Goal: Task Accomplishment & Management: Manage account settings

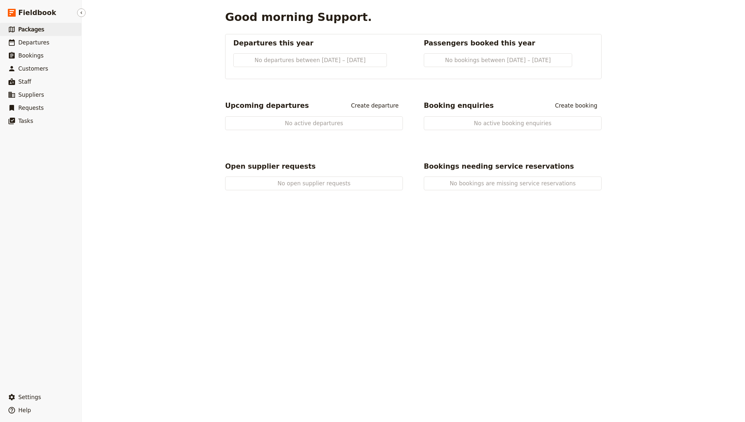
click at [42, 33] on link "​ Packages" at bounding box center [40, 29] width 81 height 13
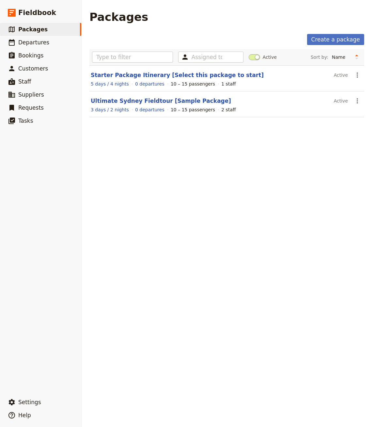
click at [118, 99] on link "Ultimate Sydney Fieldtour [Sample Package]" at bounding box center [161, 101] width 140 height 7
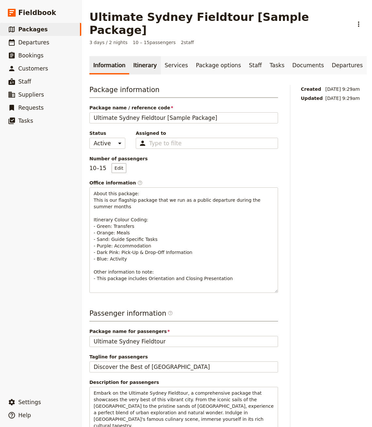
click at [140, 56] on link "Itinerary" at bounding box center [144, 65] width 31 height 18
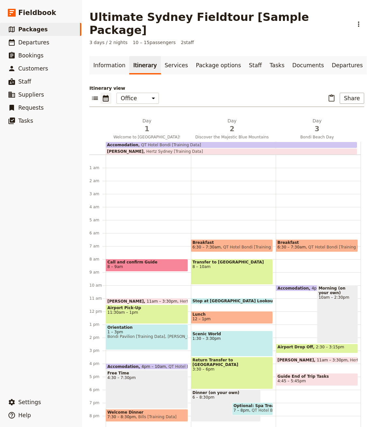
scroll to position [38, 0]
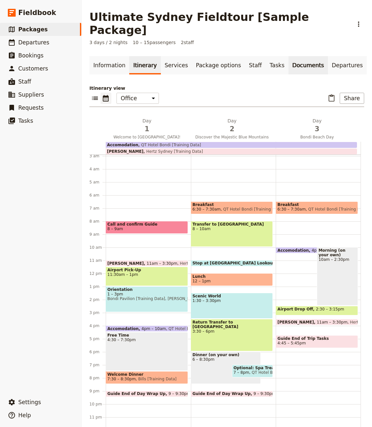
click at [289, 56] on link "Documents" at bounding box center [309, 65] width 40 height 18
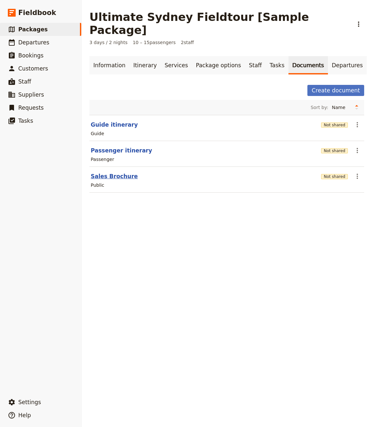
click at [113, 172] on button "Sales Brochure" at bounding box center [114, 176] width 47 height 8
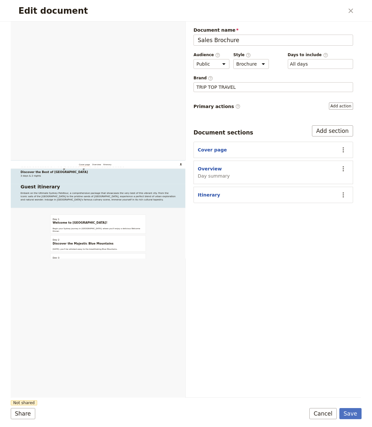
scroll to position [180, 0]
click at [205, 168] on button "Overview" at bounding box center [210, 169] width 24 height 7
select select "DAY_SUMMARY"
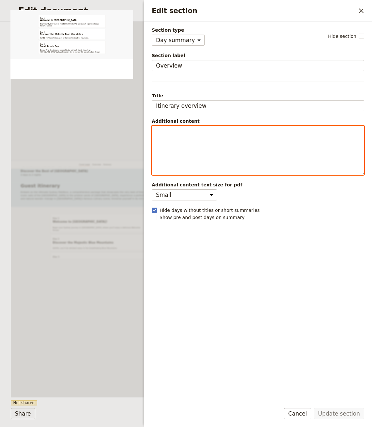
click at [237, 144] on div "Edit section" at bounding box center [258, 150] width 212 height 49
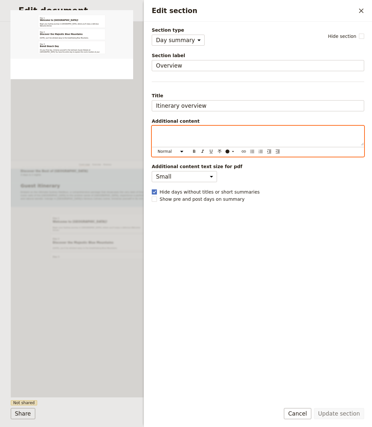
scroll to position [25, 0]
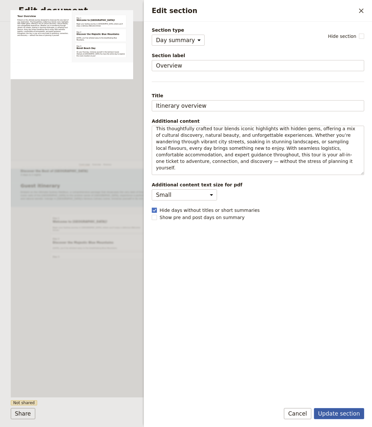
click at [334, 395] on button "Update section" at bounding box center [339, 413] width 50 height 11
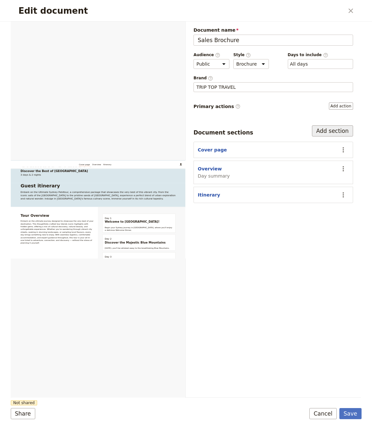
click at [333, 133] on button "Add section" at bounding box center [332, 130] width 41 height 11
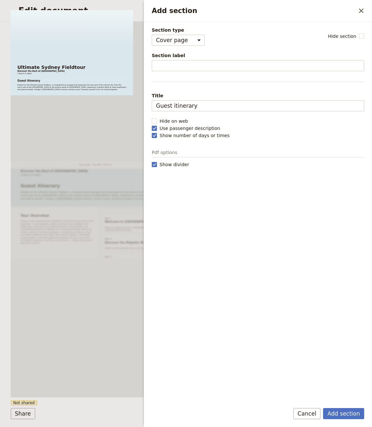
click at [239, 160] on div "Section type Cover page Day summary Itinerary Custom Hide section Section label…" at bounding box center [258, 212] width 213 height 371
click at [189, 44] on select "Cover page Day summary Itinerary Custom" at bounding box center [178, 40] width 53 height 11
select select "CUSTOM"
click at [152, 35] on select "Cover page Day summary Itinerary Custom" at bounding box center [178, 40] width 53 height 11
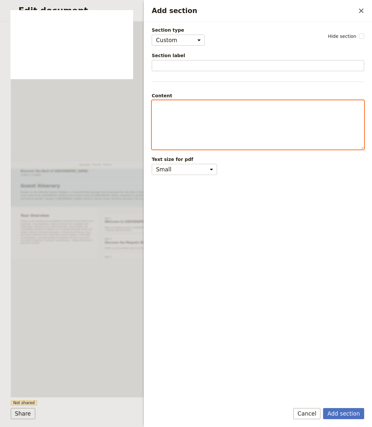
click at [176, 106] on p "Add section" at bounding box center [258, 106] width 204 height 7
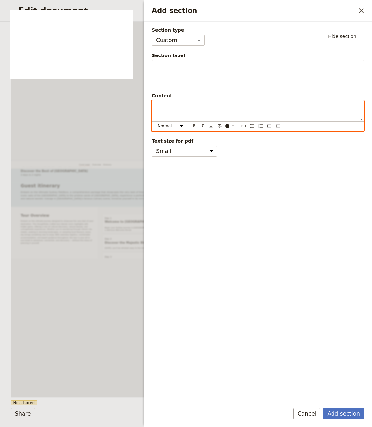
scroll to position [206, 0]
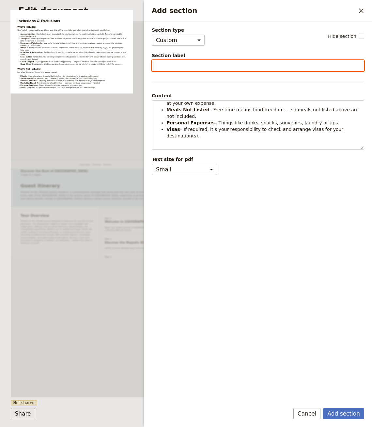
click at [222, 65] on input "Section label" at bounding box center [258, 65] width 213 height 11
paste input "Inclusions & Exclusions"
type input "Inclusions & Exclusions"
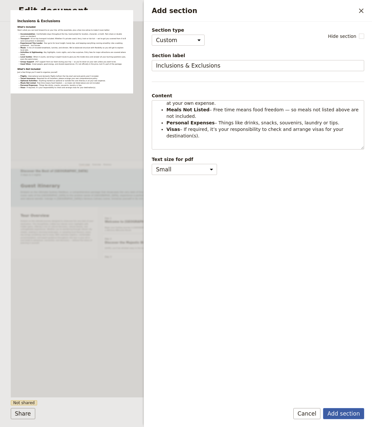
click at [339, 395] on button "Add section" at bounding box center [343, 413] width 41 height 11
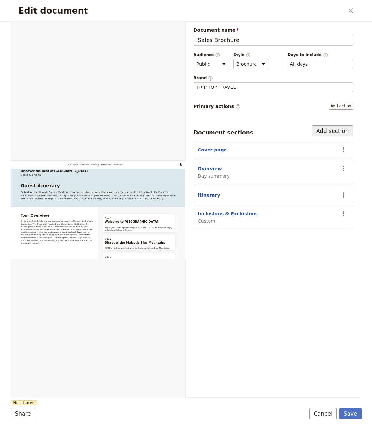
click at [331, 127] on button "Add section" at bounding box center [332, 130] width 41 height 11
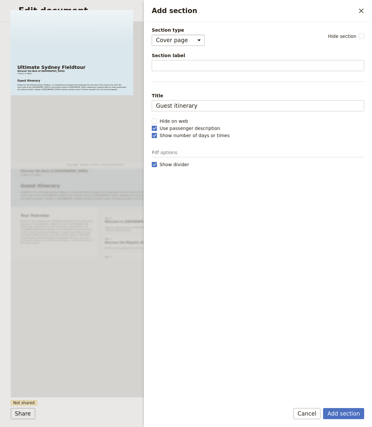
click at [190, 41] on select "Cover page Day summary Itinerary Custom" at bounding box center [178, 40] width 53 height 11
select select "CUSTOM"
click at [152, 35] on select "Cover page Day summary Itinerary Custom" at bounding box center [178, 40] width 53 height 11
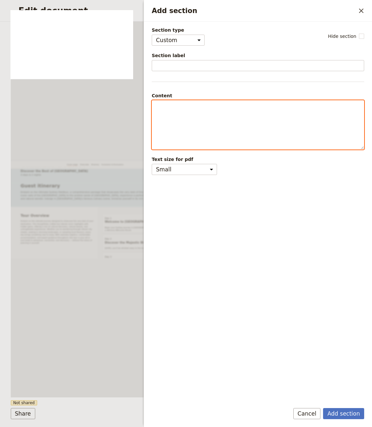
click at [195, 120] on div "Add section" at bounding box center [258, 125] width 212 height 49
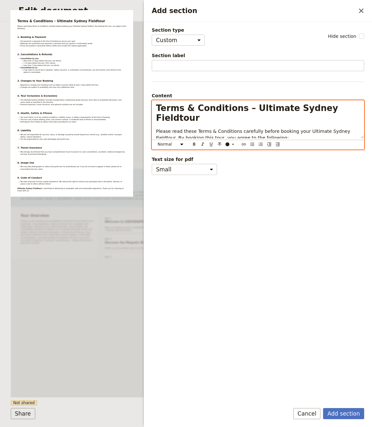
scroll to position [394, 0]
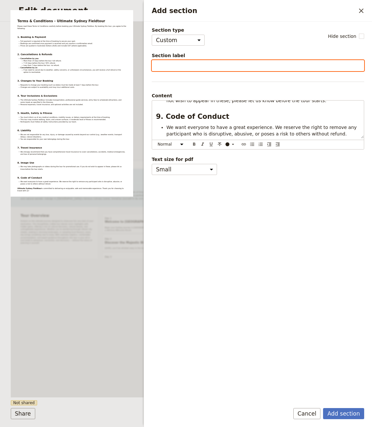
click at [217, 65] on input "Section label" at bounding box center [258, 65] width 213 height 11
paste input "Terms & Conditions"
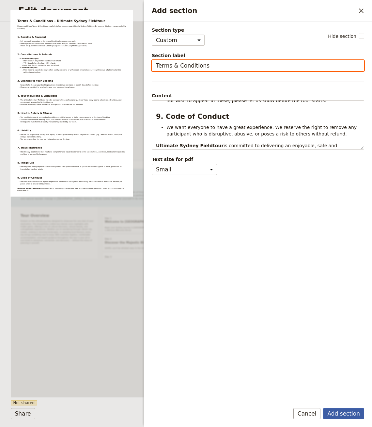
type input "Terms & Conditions"
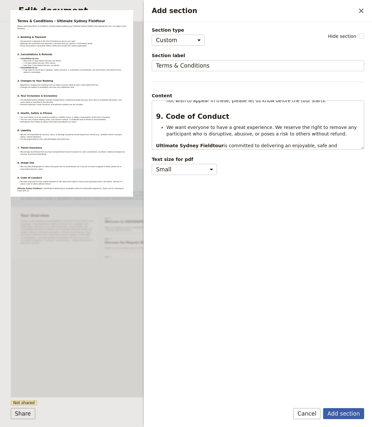
click at [346, 395] on button "Add section" at bounding box center [343, 413] width 41 height 11
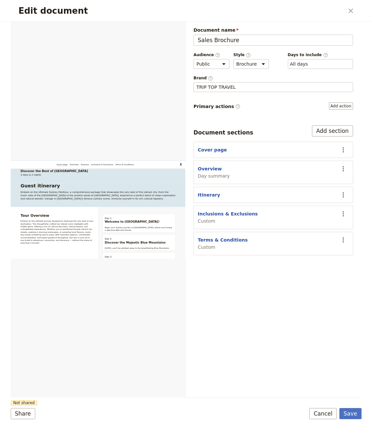
click at [335, 110] on div "Document name Sales Brochure Preview Audience ​ Public Passenger Guide Style ​ …" at bounding box center [274, 141] width 160 height 229
click at [341, 105] on button "Add action" at bounding box center [341, 106] width 24 height 7
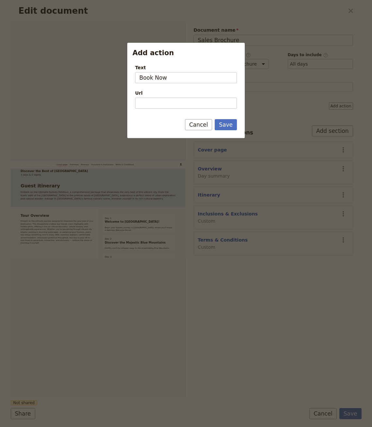
type input "Book Now"
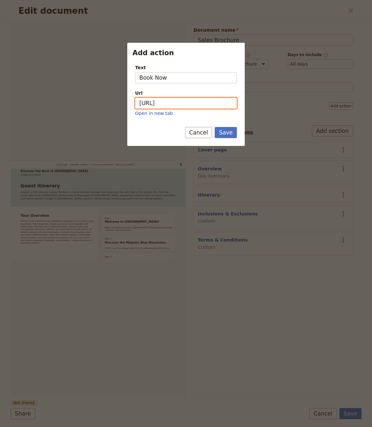
paste input "[DOMAIN_NAME][URL]"
type input "[URL][DOMAIN_NAME]"
click at [221, 135] on button "Save" at bounding box center [226, 132] width 22 height 11
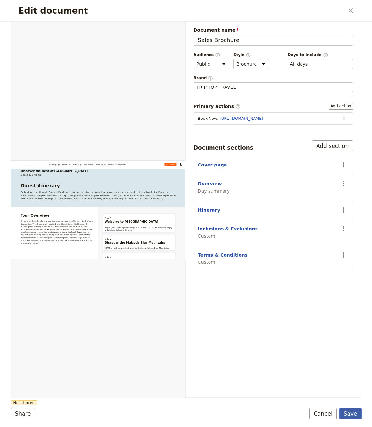
click at [345, 395] on button "Save" at bounding box center [351, 413] width 22 height 11
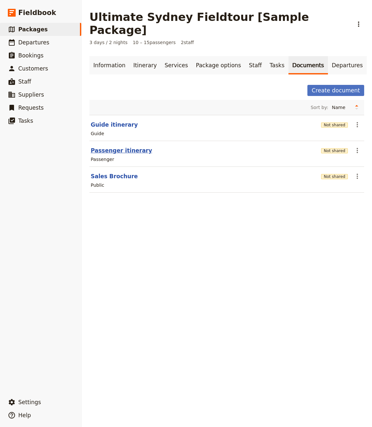
click at [107, 147] on button "Passenger itinerary" at bounding box center [121, 151] width 61 height 8
select select "PASSENGER"
select select "RUN_SHEET"
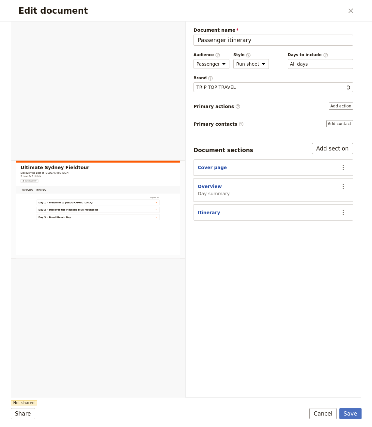
scroll to position [0, 0]
click at [210, 183] on button "Overview" at bounding box center [210, 186] width 24 height 7
select select "DAY_SUMMARY"
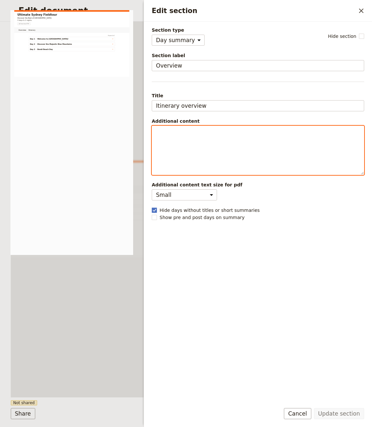
click at [268, 141] on div "Edit section" at bounding box center [258, 150] width 212 height 49
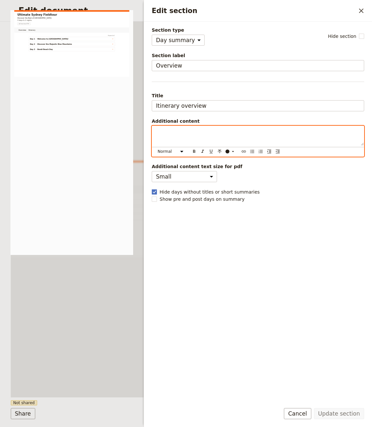
scroll to position [97, 0]
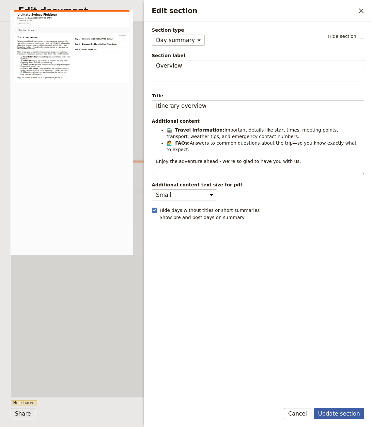
click at [339, 395] on button "Update section" at bounding box center [339, 413] width 50 height 11
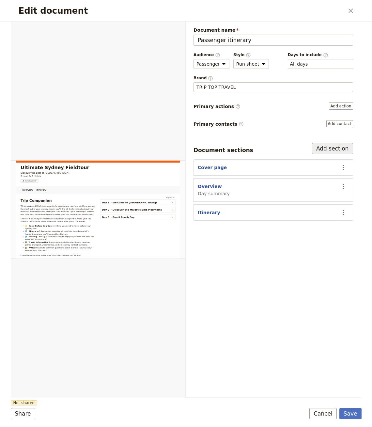
click at [323, 144] on button "Add section" at bounding box center [332, 148] width 41 height 11
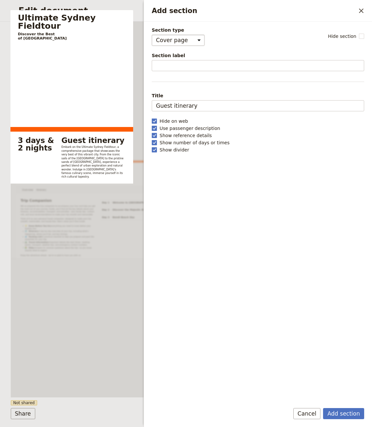
click at [187, 38] on select "Cover page Day summary Itinerary Custom" at bounding box center [178, 40] width 53 height 11
select select "CUSTOM"
click at [152, 35] on select "Cover page Day summary Itinerary Custom" at bounding box center [178, 40] width 53 height 11
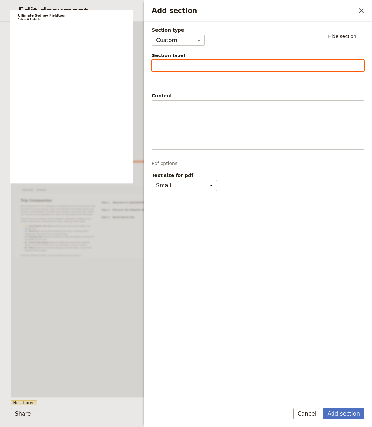
click at [184, 66] on input "Section label" at bounding box center [258, 65] width 213 height 11
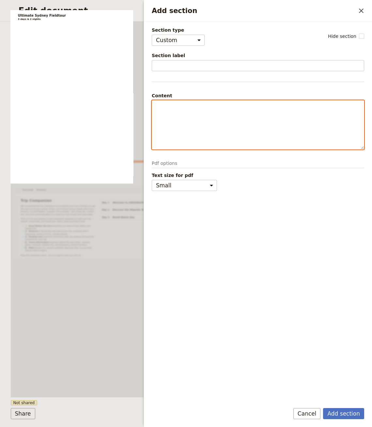
click at [177, 109] on div "Add section" at bounding box center [258, 125] width 212 height 49
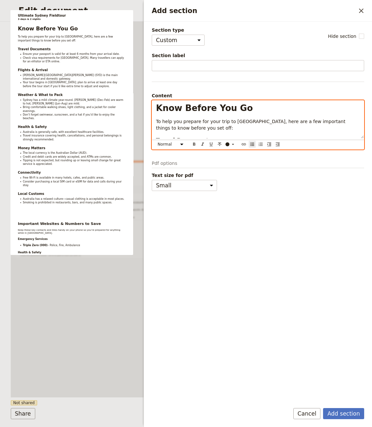
scroll to position [403, 0]
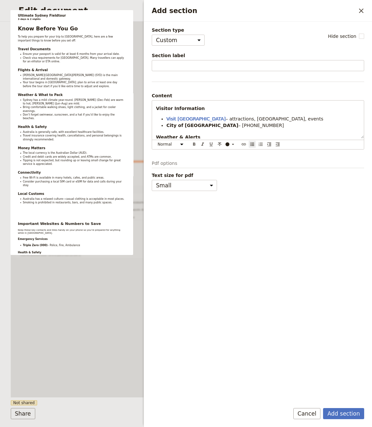
click at [184, 74] on div "Section type Cover page Day summary Itinerary Custom Hide section Section label…" at bounding box center [258, 212] width 213 height 371
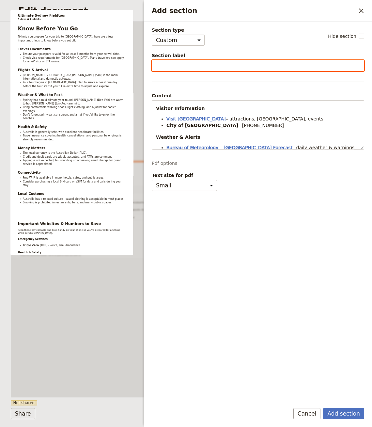
click at [184, 69] on input "Section label" at bounding box center [258, 65] width 213 height 11
type input "Know Before You Go"
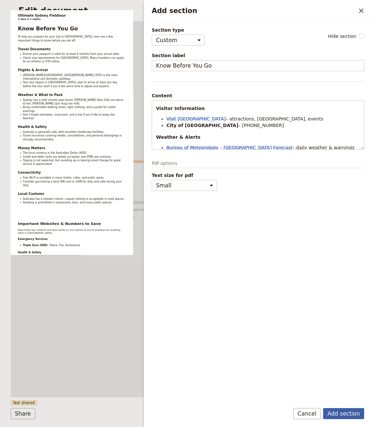
click at [349, 395] on button "Add section" at bounding box center [343, 413] width 41 height 11
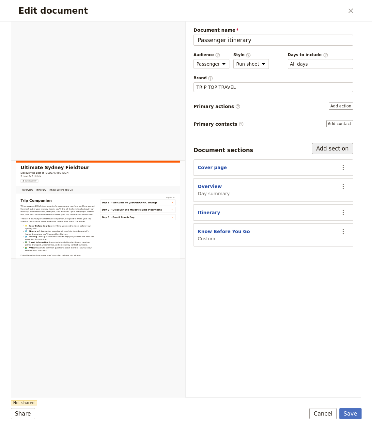
click at [330, 146] on button "Add section" at bounding box center [332, 148] width 41 height 11
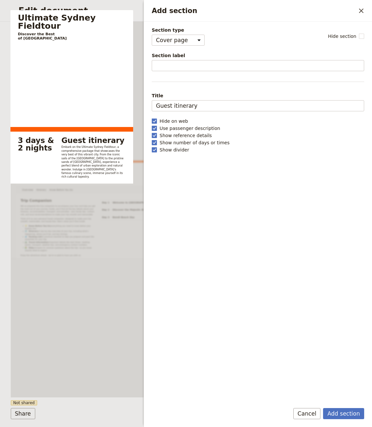
click at [191, 46] on div "Section type Cover page Day summary Itinerary Custom Hide section Section label…" at bounding box center [258, 212] width 213 height 371
click at [189, 38] on select "Cover page Day summary Itinerary Custom" at bounding box center [178, 40] width 53 height 11
select select "CUSTOM"
click at [152, 35] on select "Cover page Day summary Itinerary Custom" at bounding box center [178, 40] width 53 height 11
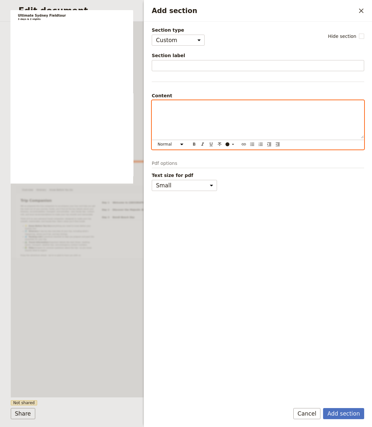
click at [169, 105] on p "Add section" at bounding box center [258, 106] width 204 height 7
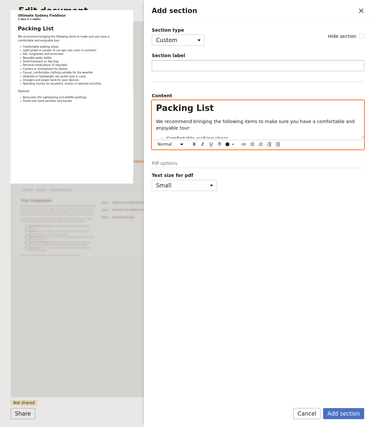
scroll to position [108, 0]
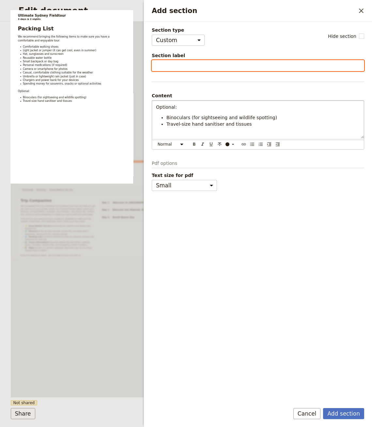
click at [173, 67] on input "Section label" at bounding box center [258, 65] width 213 height 11
type input "Packing List"
click at [323, 395] on button "Add section" at bounding box center [343, 413] width 41 height 11
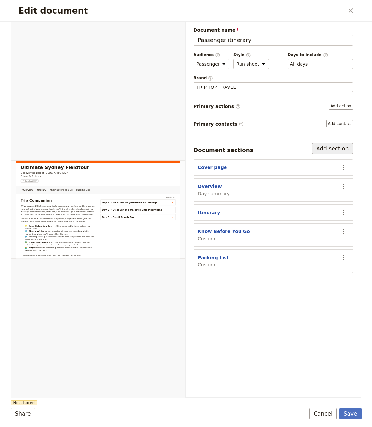
click at [336, 147] on button "Add section" at bounding box center [332, 148] width 41 height 11
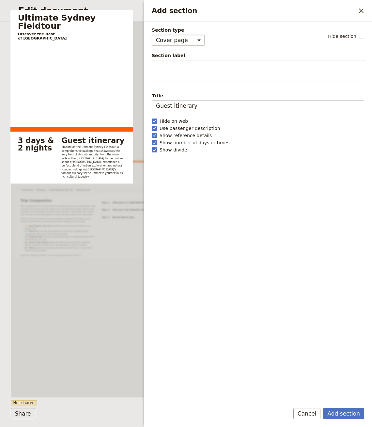
click at [180, 39] on select "Cover page Day summary Itinerary Custom" at bounding box center [178, 40] width 53 height 11
select select "CUSTOM"
click at [152, 35] on select "Cover page Day summary Itinerary Custom" at bounding box center [178, 40] width 53 height 11
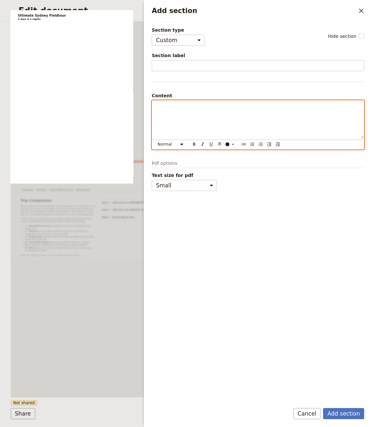
click at [180, 108] on p "Add section" at bounding box center [258, 106] width 204 height 7
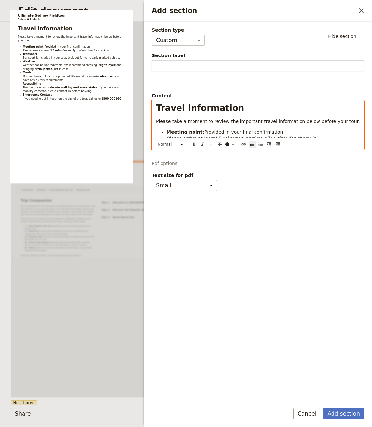
scroll to position [88, 0]
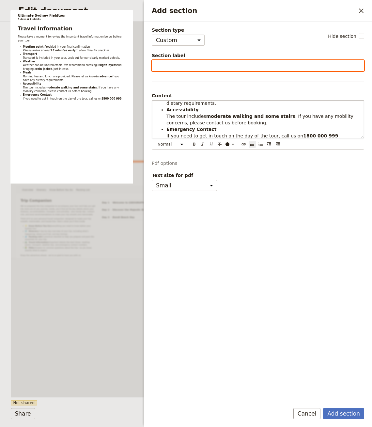
click at [179, 63] on input "Section label" at bounding box center [258, 65] width 213 height 11
type input "Travel Information"
click at [323, 395] on button "Add section" at bounding box center [343, 413] width 41 height 11
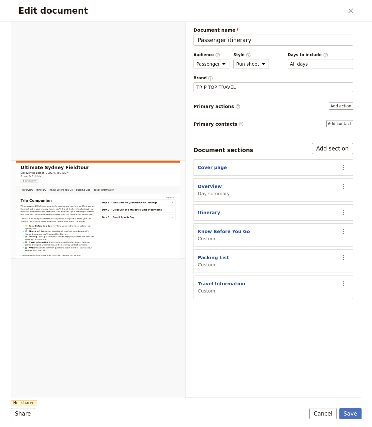
click at [329, 139] on div "Document name Passenger itinerary Preview Audience ​ Public Passenger Guide Sty…" at bounding box center [274, 163] width 160 height 272
click at [328, 146] on button "Add section" at bounding box center [332, 148] width 41 height 11
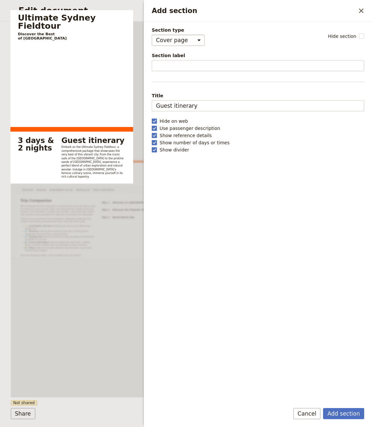
click at [182, 43] on select "Cover page Day summary Itinerary Custom" at bounding box center [178, 40] width 53 height 11
select select "CUSTOM"
click at [152, 35] on select "Cover page Day summary Itinerary Custom" at bounding box center [178, 40] width 53 height 11
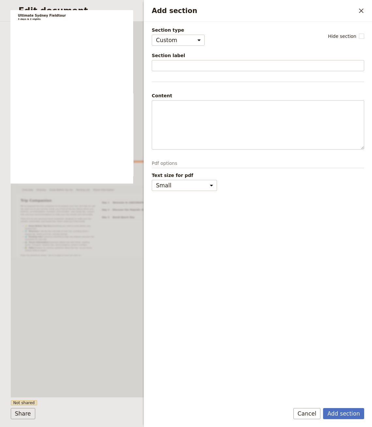
click at [174, 97] on div "Content" at bounding box center [258, 95] width 213 height 7
click at [174, 116] on div "Add section" at bounding box center [258, 125] width 212 height 49
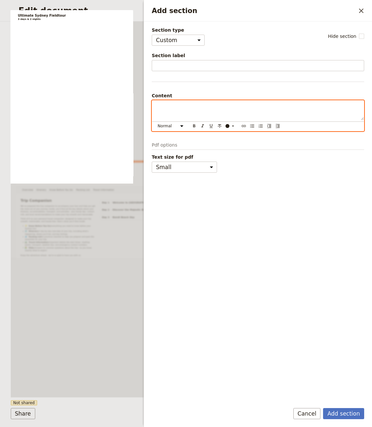
scroll to position [186, 0]
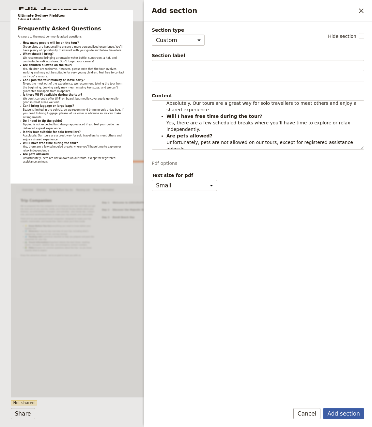
click at [342, 395] on button "Add section" at bounding box center [343, 413] width 41 height 11
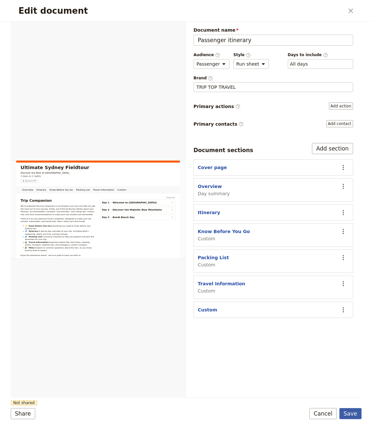
click at [352, 395] on button "Save" at bounding box center [351, 413] width 22 height 11
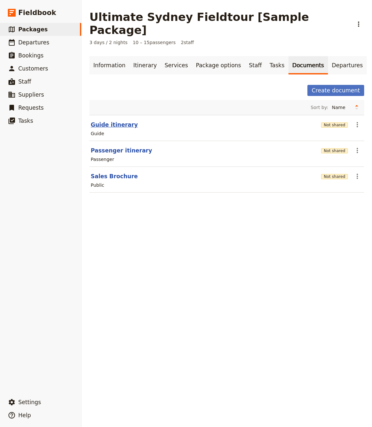
click at [114, 121] on button "Guide itinerary" at bounding box center [114, 125] width 47 height 8
select select "STAFF"
select select "RUN_SHEET"
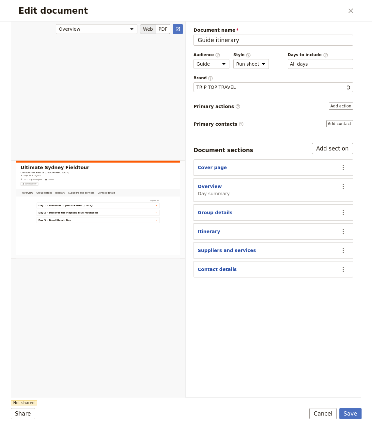
scroll to position [0, 0]
click at [214, 186] on button "Overview" at bounding box center [210, 186] width 24 height 7
select select "DAY_SUMMARY"
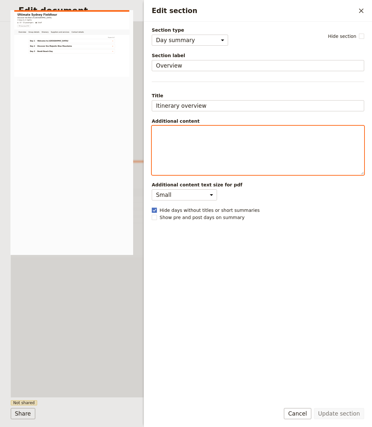
click at [259, 157] on div "Edit section" at bounding box center [258, 150] width 212 height 49
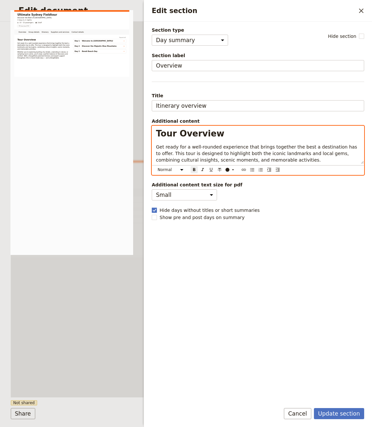
scroll to position [33, 0]
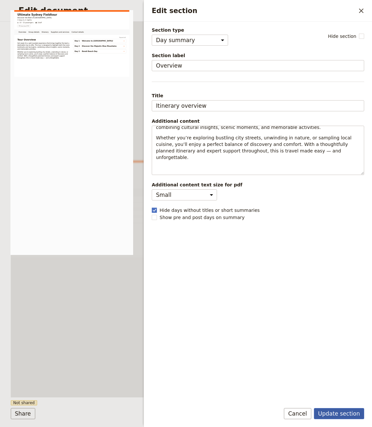
click at [347, 395] on button "Update section" at bounding box center [339, 413] width 50 height 11
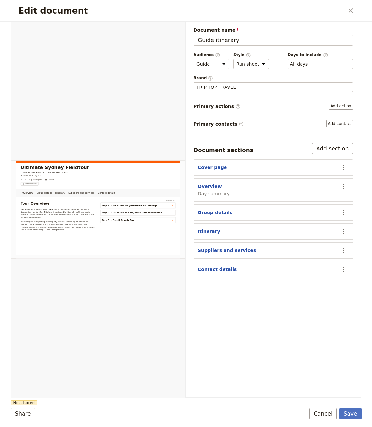
click at [355, 395] on form "Overview Group details Itinerary Suppliers and services Contact details Web PDF…" at bounding box center [186, 225] width 351 height 406
click at [352, 395] on button "Save" at bounding box center [351, 413] width 22 height 11
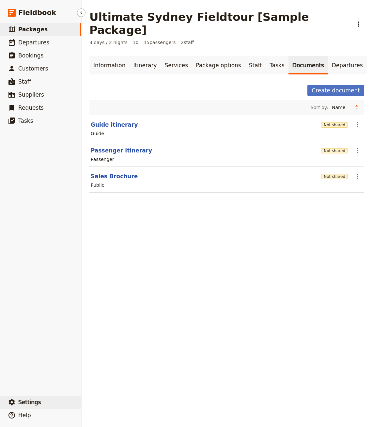
click at [27, 395] on span "Settings" at bounding box center [29, 402] width 23 height 7
click at [111, 385] on span "Your organization" at bounding box center [108, 384] width 40 height 7
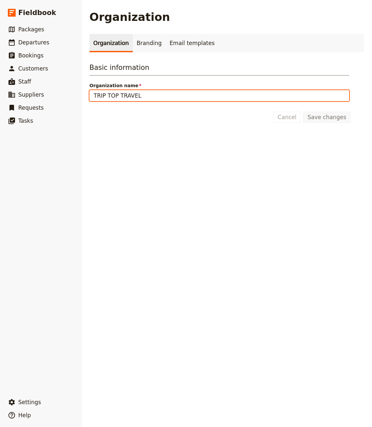
click at [124, 94] on input "TRIP TOP TRAVEL" at bounding box center [220, 95] width 260 height 11
type input "Trip Top Travel"
click at [303, 112] on button "Save changes" at bounding box center [326, 117] width 47 height 11
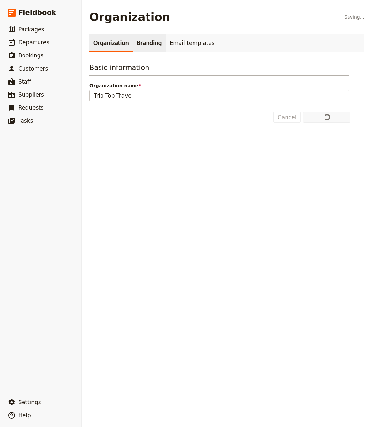
click at [146, 42] on link "Branding" at bounding box center [149, 43] width 33 height 18
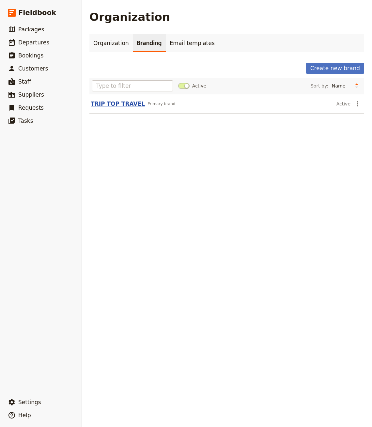
click at [122, 101] on button "TRIP TOP TRAVEL" at bounding box center [118, 104] width 54 height 8
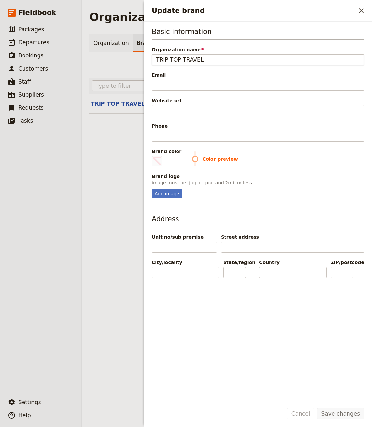
click at [218, 60] on input "TRIP TOP TRAVEL" at bounding box center [258, 59] width 213 height 11
type input "Trip Top Travel"
click at [165, 193] on div "Add image" at bounding box center [167, 194] width 30 height 10
click at [152, 189] on input "Add image" at bounding box center [152, 188] width 0 height 0
type input "C:\fakepath\logo-header2.png"
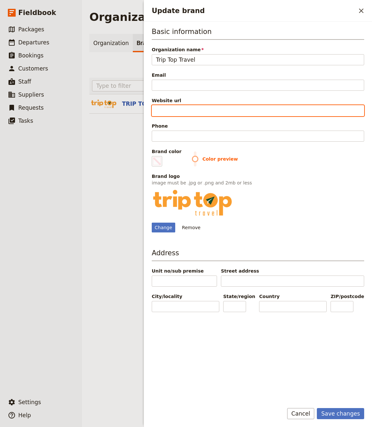
click at [198, 111] on input "Website url" at bounding box center [258, 110] width 213 height 11
paste input "[URL][DOMAIN_NAME]"
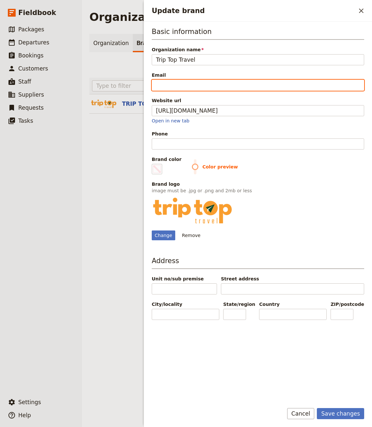
type input "[URL][DOMAIN_NAME]"
click at [192, 84] on input "Email" at bounding box center [258, 85] width 213 height 11
type input "h"
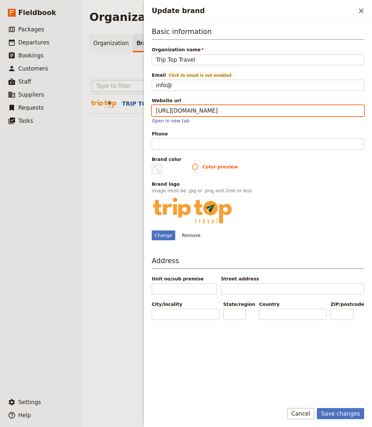
drag, startPoint x: 172, startPoint y: 110, endPoint x: 206, endPoint y: 110, distance: 34.0
click at [206, 110] on input "[URL][DOMAIN_NAME]" at bounding box center [258, 110] width 213 height 11
drag, startPoint x: 206, startPoint y: 110, endPoint x: 174, endPoint y: 110, distance: 32.7
click at [174, 110] on input "[URL][DOMAIN_NAME]" at bounding box center [258, 110] width 213 height 11
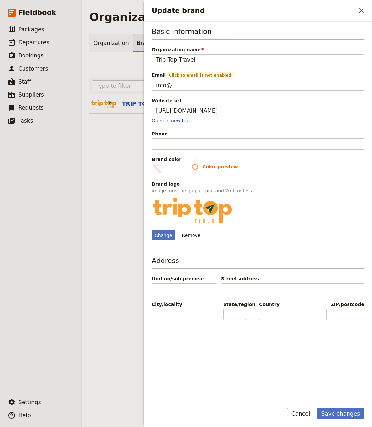
click at [229, 75] on div "Email Click to email is not enabled" at bounding box center [258, 75] width 213 height 7
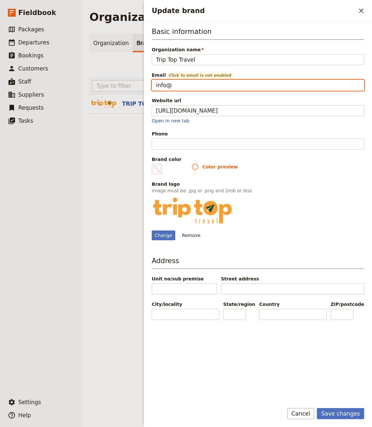
click at [229, 80] on input "info@" at bounding box center [258, 85] width 213 height 11
paste input "[DOMAIN_NAME]"
type input "[EMAIL_ADDRESS][DOMAIN_NAME]"
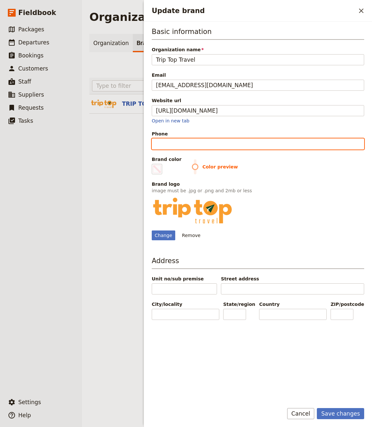
click at [194, 144] on input "Phone" at bounding box center [258, 144] width 213 height 11
type input "123456789"
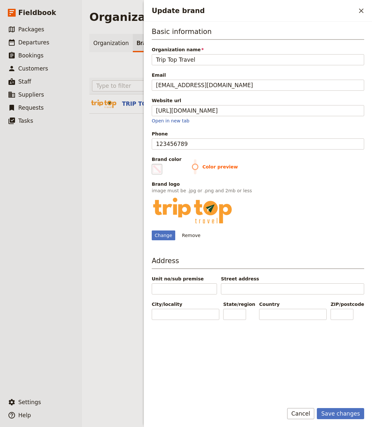
click at [159, 168] on span "Update brand" at bounding box center [157, 169] width 8 height 8
click at [154, 164] on input "#000000" at bounding box center [153, 164] width 0 height 0
click at [161, 171] on span "Update brand" at bounding box center [157, 169] width 8 height 8
click at [154, 164] on input "#000000" at bounding box center [153, 164] width 0 height 0
click at [158, 166] on span "Update brand" at bounding box center [157, 169] width 8 height 8
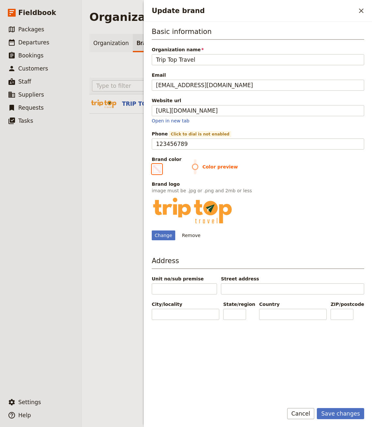
click at [154, 164] on input "#000000" at bounding box center [153, 164] width 0 height 0
type input "#f99e2f"
click at [288, 181] on div "Brand logo" at bounding box center [258, 184] width 213 height 7
click at [342, 395] on button "Save changes" at bounding box center [340, 413] width 47 height 11
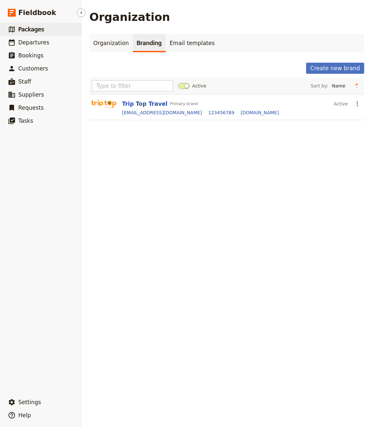
click at [49, 23] on link "​ Packages" at bounding box center [40, 29] width 81 height 13
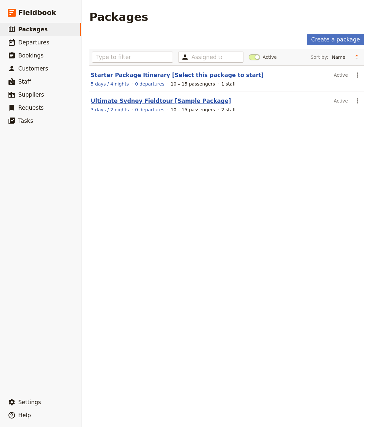
click at [121, 100] on link "Ultimate Sydney Fieldtour [Sample Package]" at bounding box center [161, 101] width 140 height 7
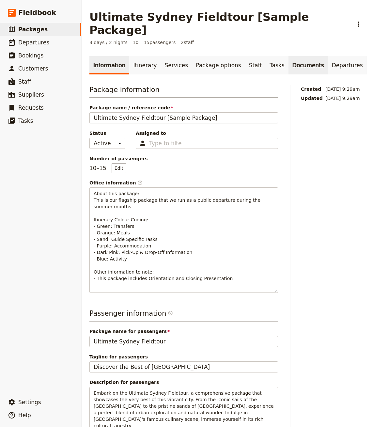
click at [307, 56] on link "Documents" at bounding box center [309, 65] width 40 height 18
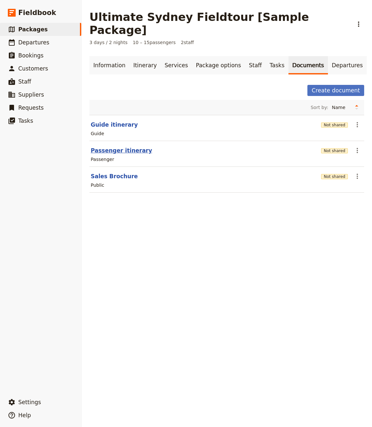
click at [121, 147] on button "Passenger itinerary" at bounding box center [121, 151] width 61 height 8
select select "PASSENGER"
select select "RUN_SHEET"
select select "DEFAULT"
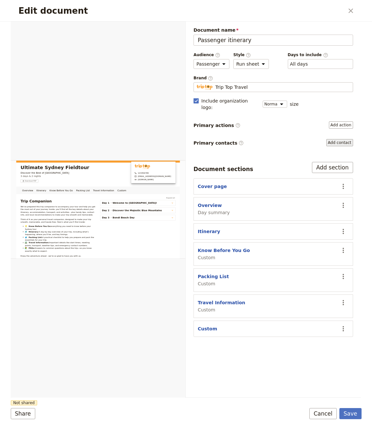
click at [341, 139] on button "Add contact" at bounding box center [340, 142] width 27 height 7
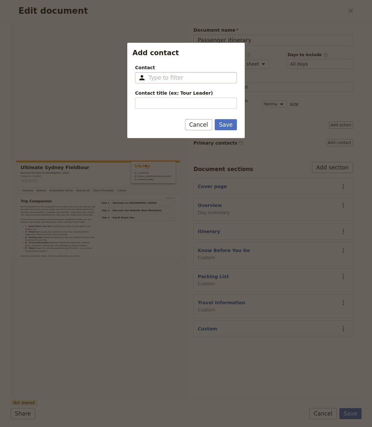
click at [173, 78] on input "Contact ​" at bounding box center [191, 78] width 84 height 8
click at [168, 92] on span "[EMAIL_ADDRESS][DOMAIN_NAME]" at bounding box center [194, 93] width 69 height 5
type input "Nenad"
click at [172, 104] on input "Contact title (ex: Tour Leader)" at bounding box center [186, 103] width 102 height 11
type input "Tou"
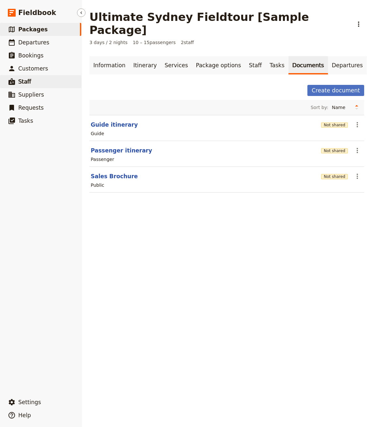
click at [44, 76] on link "​ Staff" at bounding box center [40, 81] width 81 height 13
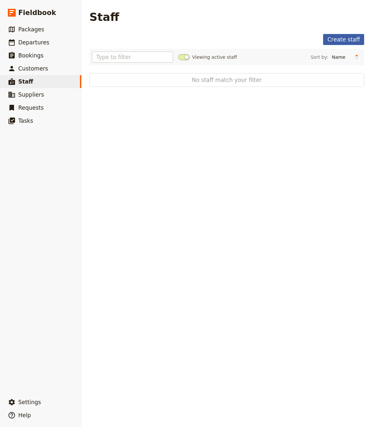
click at [354, 42] on link "Create staff" at bounding box center [343, 39] width 41 height 11
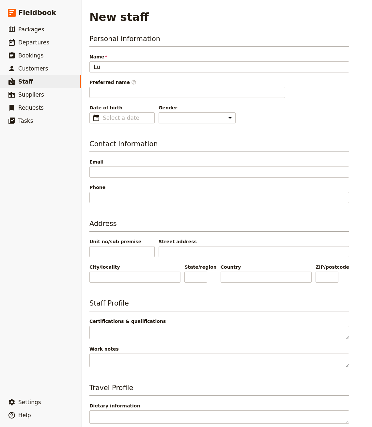
type input "L"
type input "[PERSON_NAME]"
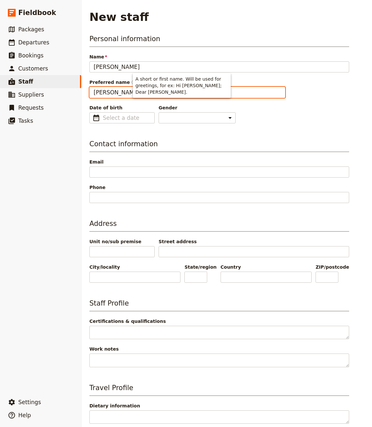
click at [119, 94] on input "[PERSON_NAME]" at bounding box center [188, 92] width 196 height 11
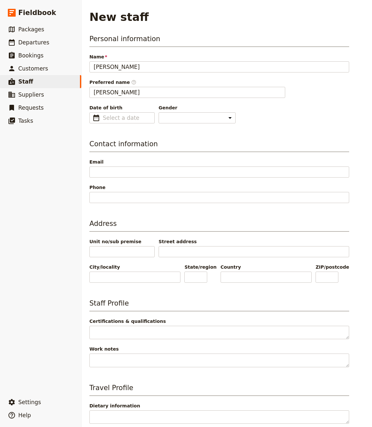
click at [296, 188] on span "Phone" at bounding box center [220, 187] width 260 height 7
click at [296, 192] on input "Phone" at bounding box center [220, 197] width 260 height 11
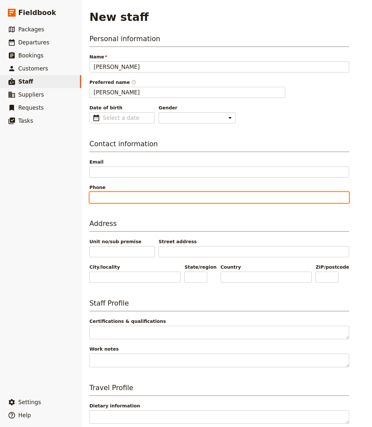
scroll to position [83, 0]
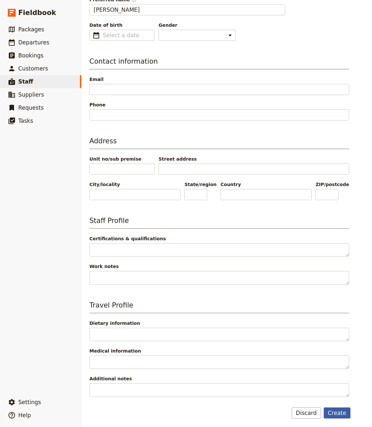
click at [338, 395] on button "Create" at bounding box center [337, 413] width 27 height 11
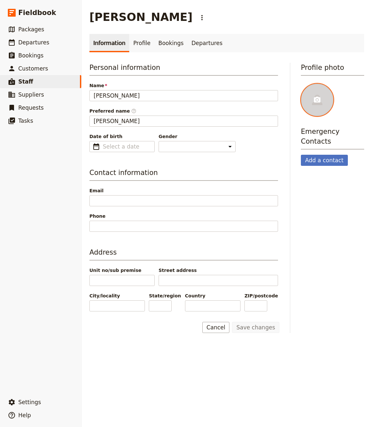
click at [308, 97] on div at bounding box center [317, 100] width 33 height 33
click at [301, 84] on input "file" at bounding box center [301, 83] width 0 height 0
type input "C:\fakepath\[PERSON_NAME].jpg"
click at [39, 29] on span "Packages" at bounding box center [31, 29] width 26 height 7
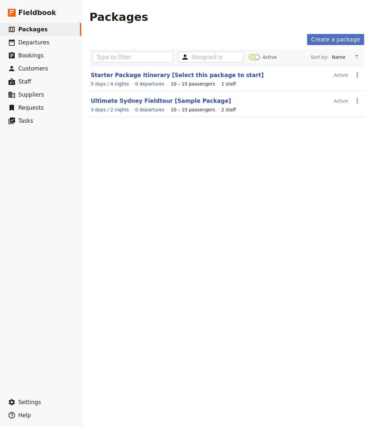
click at [144, 95] on section "Ultimate Sydney Fieldtour [Sample Package] Active ​ 3 days / 2 nights 0 departu…" at bounding box center [227, 104] width 275 height 26
click at [144, 98] on link "Ultimate Sydney Fieldtour [Sample Package]" at bounding box center [161, 101] width 140 height 7
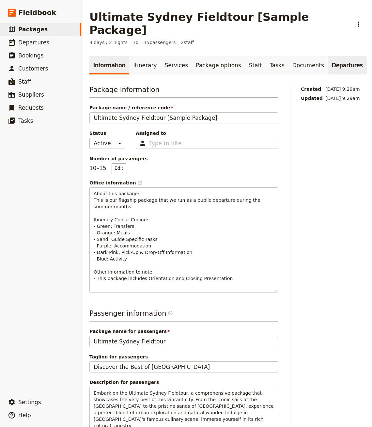
click at [328, 56] on link "Departures" at bounding box center [347, 65] width 39 height 18
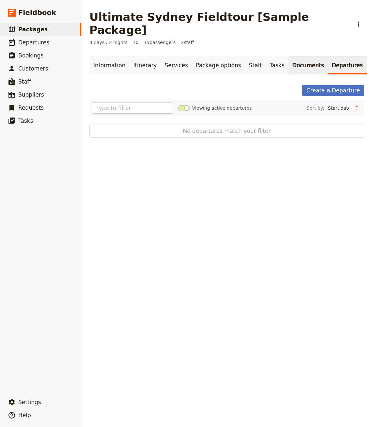
click at [297, 57] on link "Documents" at bounding box center [309, 65] width 40 height 18
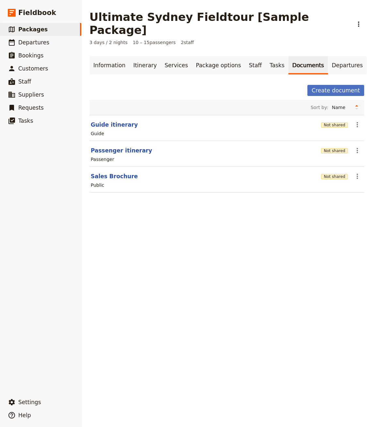
click at [119, 156] on div "Passenger" at bounding box center [227, 160] width 274 height 8
click at [121, 147] on button "Passenger itinerary" at bounding box center [121, 151] width 61 height 8
select select "PASSENGER"
select select "RUN_SHEET"
select select "DEFAULT"
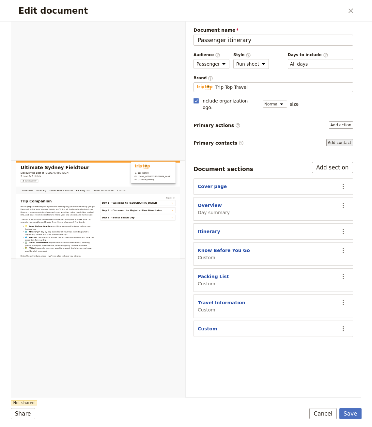
click at [340, 139] on button "Add contact" at bounding box center [340, 142] width 27 height 7
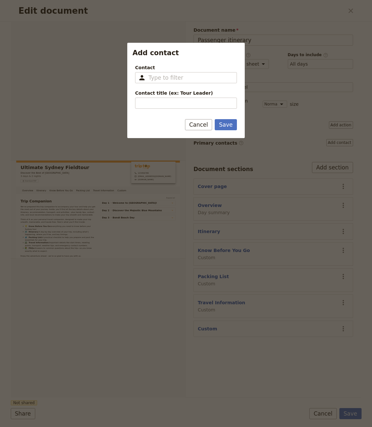
type input "T"
click at [204, 98] on ul "[PERSON_NAME]" at bounding box center [186, 93] width 102 height 14
click at [197, 98] on button "[PERSON_NAME]" at bounding box center [186, 93] width 101 height 10
type input "[PERSON_NAME]"
click at [195, 102] on input "Contact title (ex: Tour Leader)" at bounding box center [186, 103] width 102 height 11
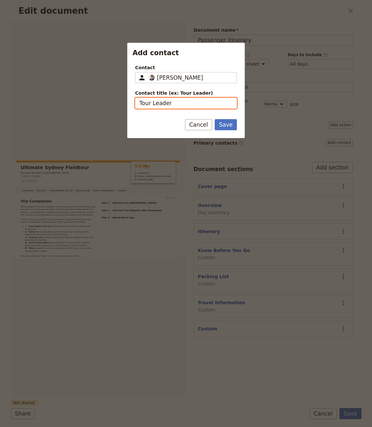
type input "Tour Leader"
click at [215, 119] on button "Save" at bounding box center [226, 124] width 22 height 11
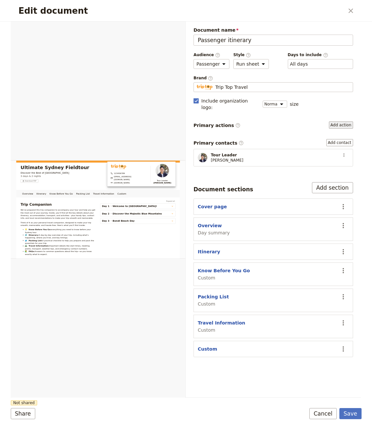
click at [348, 122] on button "Add action" at bounding box center [341, 125] width 24 height 7
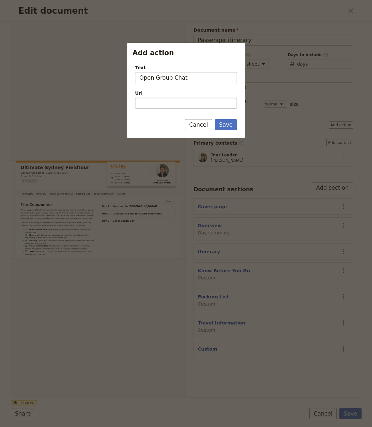
type input "Open Group Chat"
click at [215, 119] on button "Save" at bounding box center [226, 124] width 22 height 11
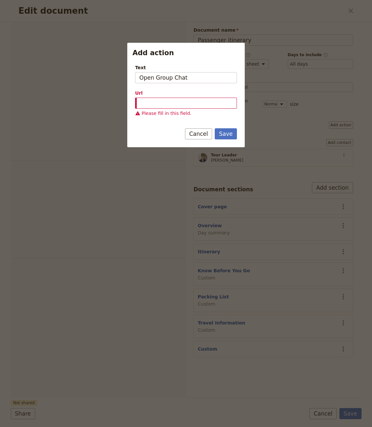
select select "PASSENGER"
select select "RUN_SHEET"
select select "DEFAULT"
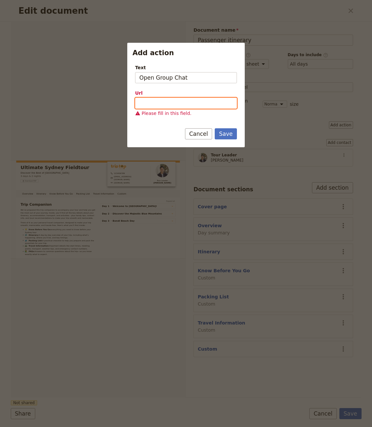
click at [203, 107] on input "Url" at bounding box center [186, 103] width 102 height 11
paste input "https://chat.whatsapp.com/"
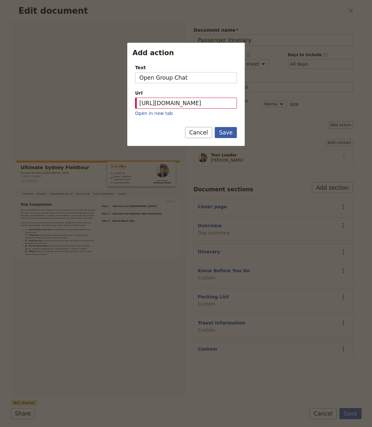
type input "https://chat.whatsapp.com"
click at [230, 132] on button "Save" at bounding box center [226, 132] width 22 height 11
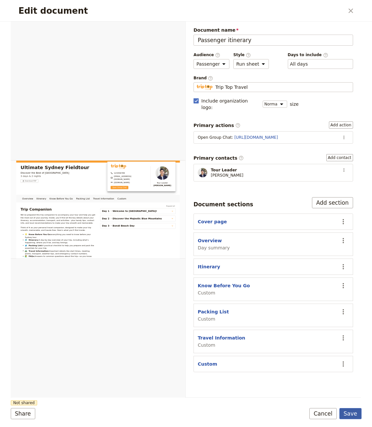
click at [346, 409] on button "Save" at bounding box center [351, 413] width 22 height 11
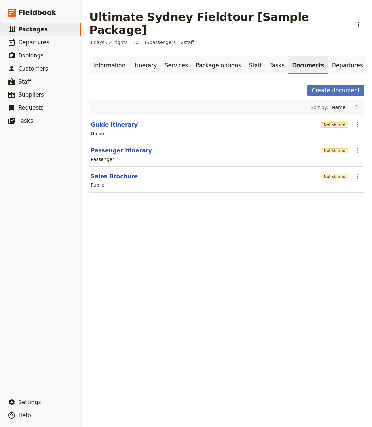
click at [119, 115] on section "Guide itinerary Not shared ​ Guide" at bounding box center [227, 128] width 275 height 26
click at [119, 121] on button "Guide itinerary" at bounding box center [114, 125] width 47 height 8
select select "STAFF"
select select "RUN_SHEET"
select select "DEFAULT"
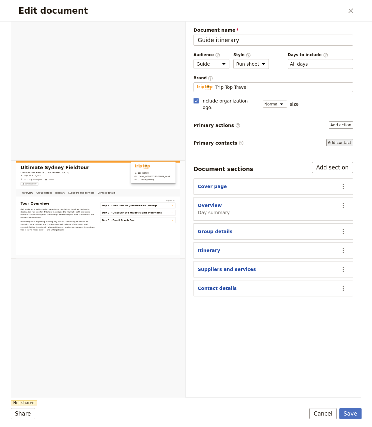
click at [334, 139] on button "Add contact" at bounding box center [340, 142] width 27 height 7
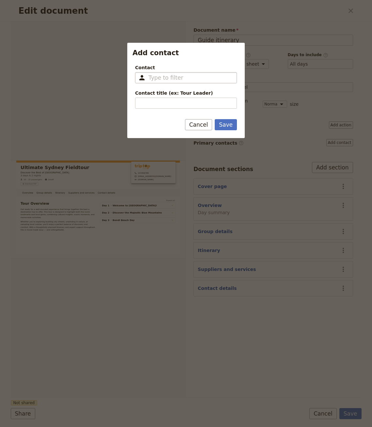
click at [188, 79] on input "Contact ​" at bounding box center [191, 78] width 84 height 8
type input "Tour Or"
click at [174, 84] on div "Contact ​ Contact title (ex: Tour Leader) Please fill in this field." at bounding box center [186, 86] width 102 height 44
click at [174, 80] on input "Contact ​" at bounding box center [191, 78] width 84 height 8
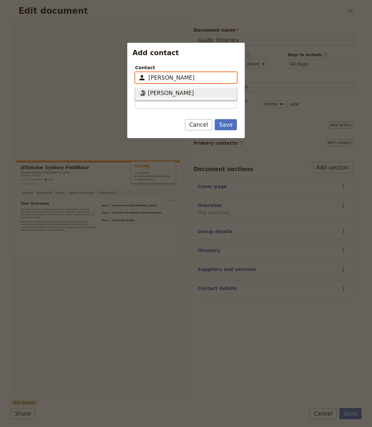
click at [171, 90] on span "[PERSON_NAME]" at bounding box center [171, 93] width 46 height 8
type input "[PERSON_NAME]"
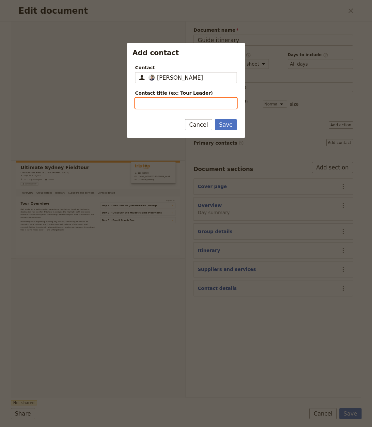
click at [163, 100] on input "Contact title (ex: Tour Leader)" at bounding box center [186, 103] width 102 height 11
type input "Tour Organizer"
click at [225, 122] on button "Save" at bounding box center [226, 124] width 22 height 11
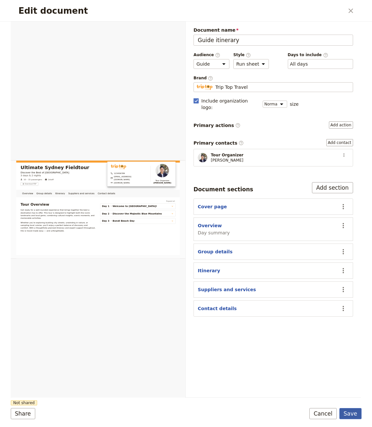
click at [349, 412] on button "Save" at bounding box center [351, 413] width 22 height 11
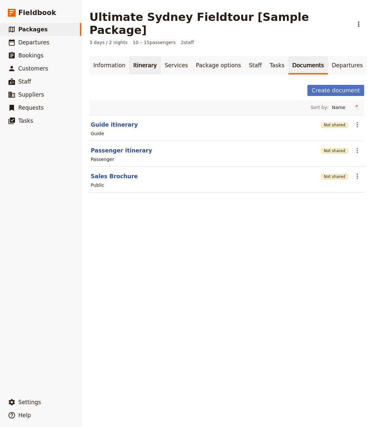
click at [131, 58] on link "Itinerary" at bounding box center [144, 65] width 31 height 18
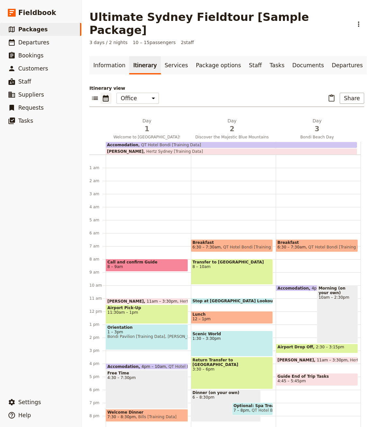
scroll to position [38, 0]
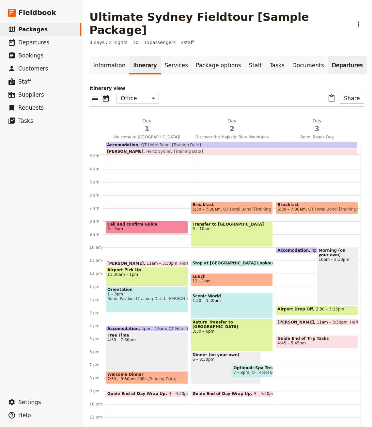
click at [328, 56] on link "Departures" at bounding box center [347, 65] width 39 height 18
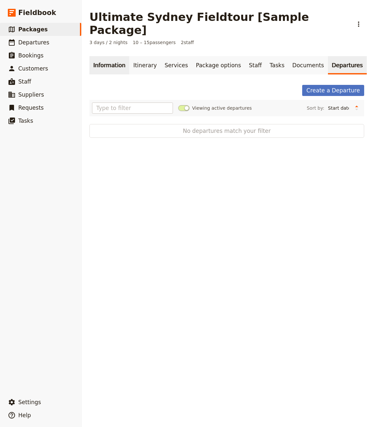
click at [110, 56] on link "Information" at bounding box center [110, 65] width 40 height 18
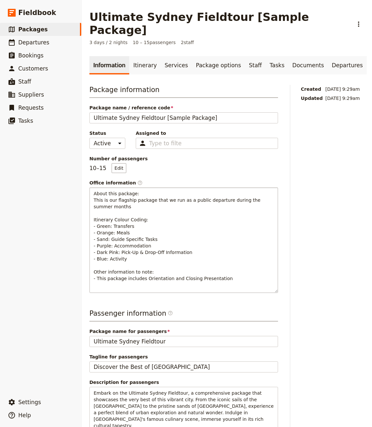
scroll to position [71, 0]
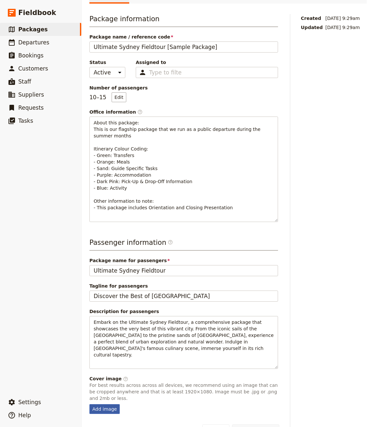
click at [102, 404] on div "Add image" at bounding box center [105, 409] width 30 height 10
click at [90, 404] on input "Add image" at bounding box center [89, 404] width 0 height 0
type input "C:\fakepath\Cover Image.jpg"
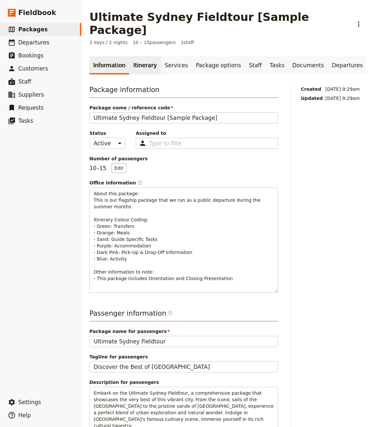
click at [141, 56] on link "Itinerary" at bounding box center [144, 65] width 31 height 18
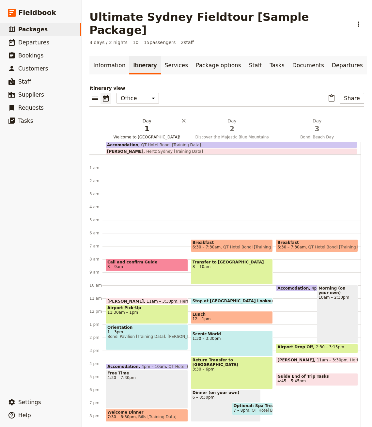
scroll to position [38, 0]
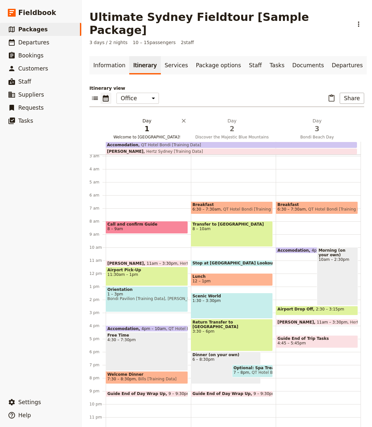
click at [144, 124] on span "1" at bounding box center [146, 129] width 77 height 10
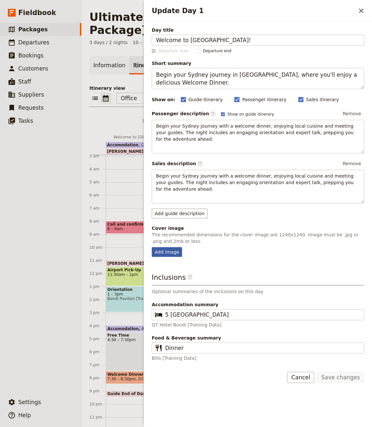
click at [175, 247] on div "Add image" at bounding box center [167, 252] width 30 height 10
click at [152, 247] on input "Add image" at bounding box center [152, 247] width 0 height 0
type input "C:\fakepath\Day 1.jpg"
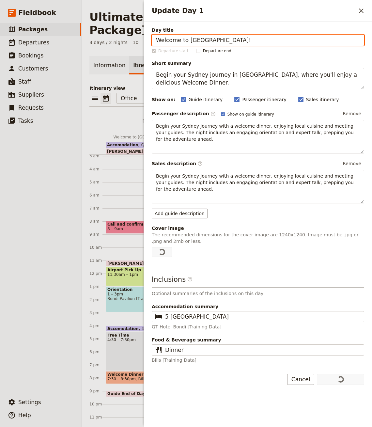
click at [130, 85] on p "Itinerary view" at bounding box center [227, 88] width 275 height 7
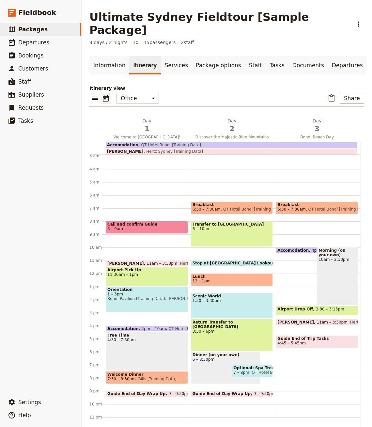
click at [210, 104] on div "Itinerary view ​ ​ Office Guide Passenger Sales ​ Share Day 1 Welcome to Sydney…" at bounding box center [227, 257] width 275 height 345
click at [222, 118] on h2 "Day 2 Discover the Majestic Blue Mountains" at bounding box center [232, 126] width 77 height 16
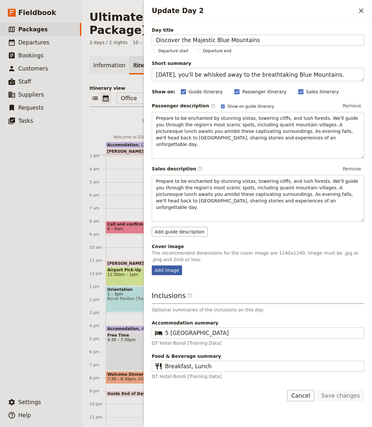
click at [161, 266] on div "Add image" at bounding box center [167, 271] width 30 height 10
click at [152, 265] on input "Add image" at bounding box center [152, 265] width 0 height 0
type input "C:\fakepath\Day 2.jpg"
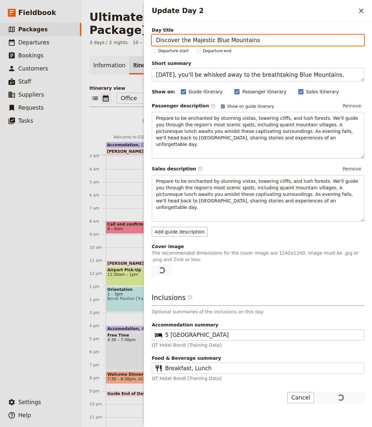
click at [121, 85] on p "Itinerary view" at bounding box center [227, 88] width 275 height 7
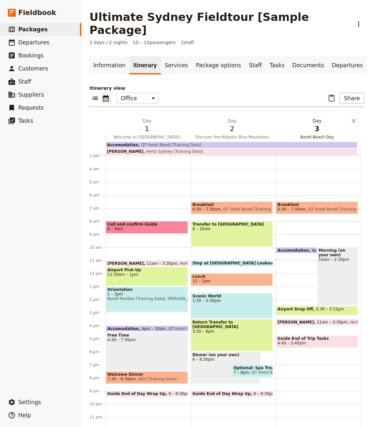
click at [312, 124] on span "3" at bounding box center [317, 129] width 77 height 10
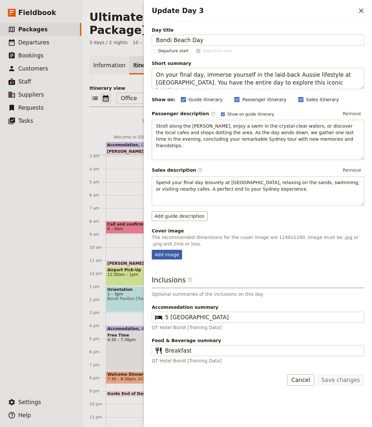
click at [162, 250] on div "Add image" at bounding box center [167, 255] width 30 height 10
click at [152, 250] on input "Add image" at bounding box center [152, 250] width 0 height 0
type input "C:\fakepath\Day 3.jpeg"
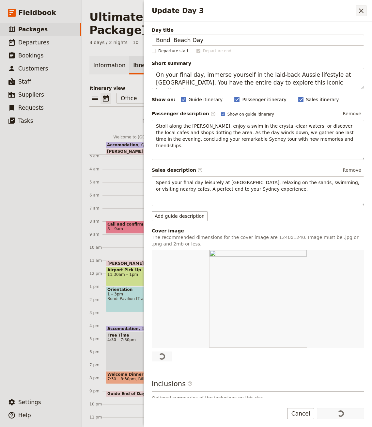
click at [362, 13] on icon "Close drawer" at bounding box center [362, 11] width 8 height 8
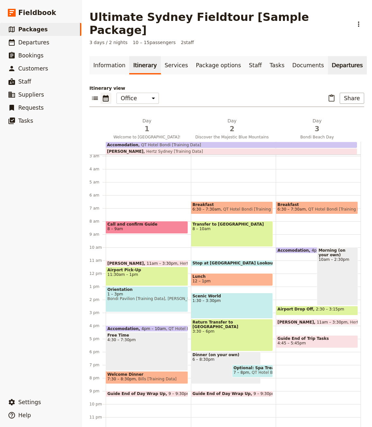
click at [334, 56] on link "Departures" at bounding box center [347, 65] width 39 height 18
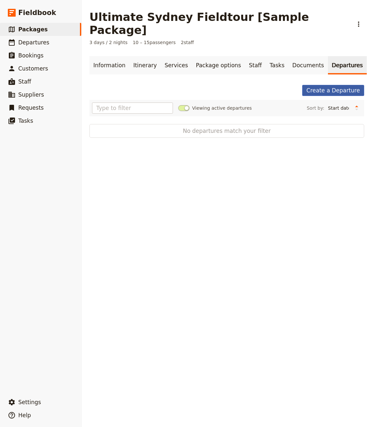
click at [312, 85] on link "Create a Departure" at bounding box center [334, 90] width 62 height 11
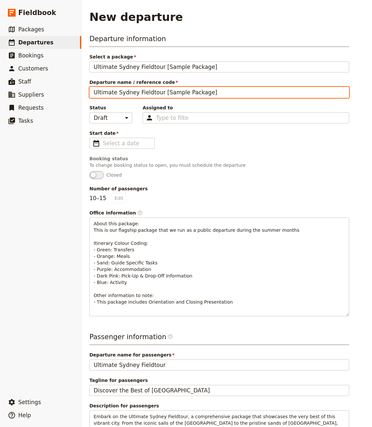
click at [189, 90] on input "Ultimate Sydney Fieldtour [Sample Package]" at bounding box center [220, 92] width 260 height 11
type input "Ultimate Sydney Fieldtour [Sample Departure]"
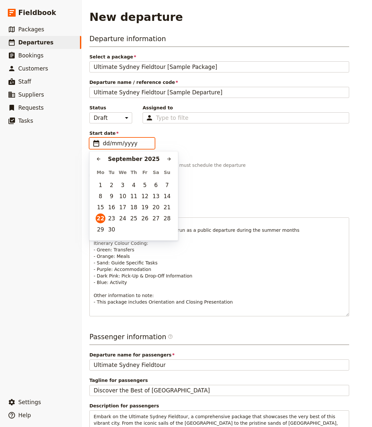
click at [110, 142] on input "dd/mm/yyyy" at bounding box center [127, 143] width 48 height 8
click at [168, 159] on icon "Next month" at bounding box center [169, 158] width 5 height 5
click at [99, 218] on button "22" at bounding box center [101, 219] width 10 height 10
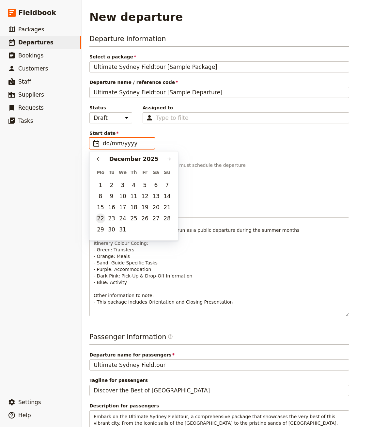
type input "22/12/2025"
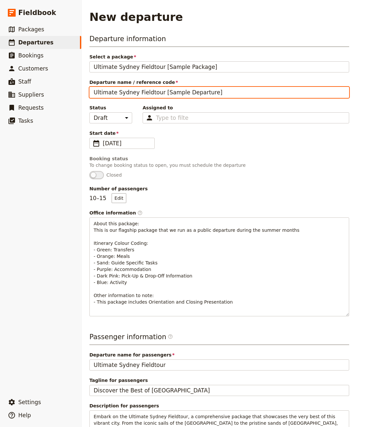
click at [181, 93] on input "Ultimate Sydney Fieldtour [Sample Departure]" at bounding box center [220, 92] width 260 height 11
type input "Ultimate Sydney Fieldtour [Sample Departure]"
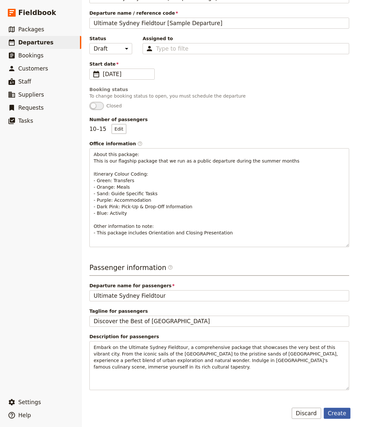
click at [339, 408] on button "Create" at bounding box center [337, 413] width 27 height 11
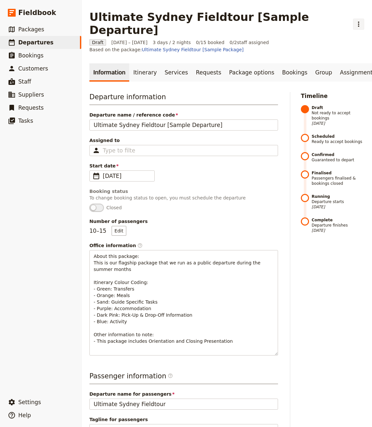
click at [355, 20] on icon "Actions" at bounding box center [359, 24] width 8 height 8
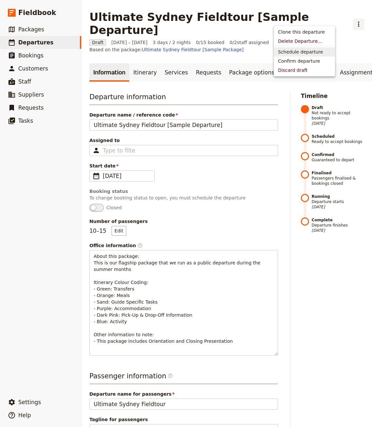
click at [304, 51] on span "Schedule departure" at bounding box center [300, 52] width 45 height 7
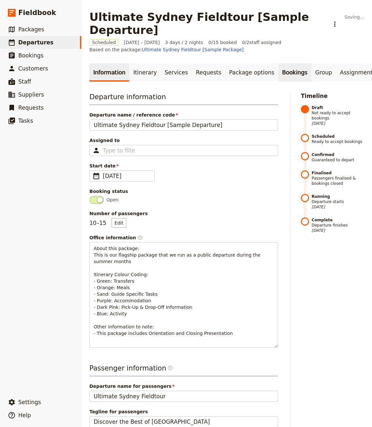
click at [279, 63] on link "Bookings" at bounding box center [295, 72] width 33 height 18
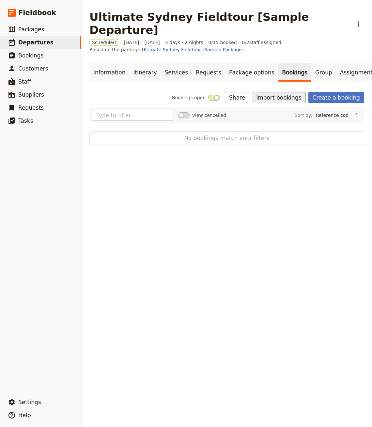
click at [281, 92] on button "Import bookings" at bounding box center [279, 97] width 54 height 11
click at [280, 95] on span "Import Bookings" at bounding box center [284, 98] width 38 height 7
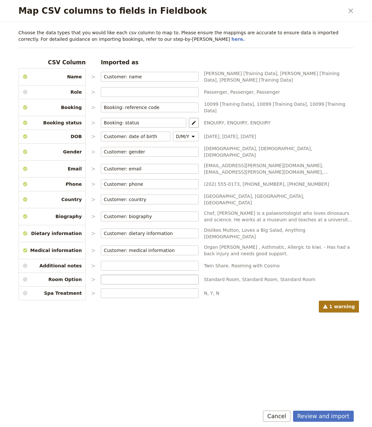
click at [135, 275] on label "Map CSV columns to fields in Fieldbook" at bounding box center [150, 280] width 98 height 10
click at [135, 276] on input "Map CSV columns to fields in Fieldbook" at bounding box center [150, 279] width 92 height 7
type input "Booking: package option"
click at [191, 277] on icon "Map package options" at bounding box center [193, 279] width 5 height 5
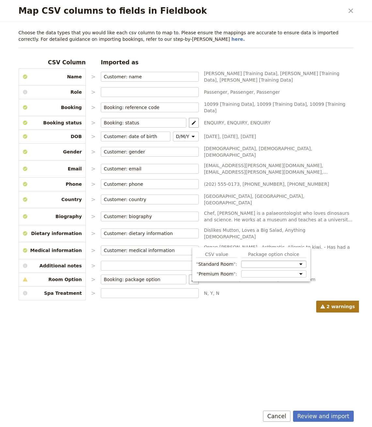
click at [244, 261] on select "Room Option: Standard Room Room Option: Premium Room Spa Treatment" at bounding box center [273, 264] width 65 height 7
select select "68d0faceaa11f1f170faeb0d"
click at [241, 261] on select "Room Option: Standard Room Room Option: Premium Room Spa Treatment" at bounding box center [273, 267] width 65 height 12
click at [255, 276] on select "Room Option: Standard Room Room Option: Premium Room Spa Treatment" at bounding box center [273, 279] width 65 height 7
select select "68d0faceaa11f1f170faeb0e"
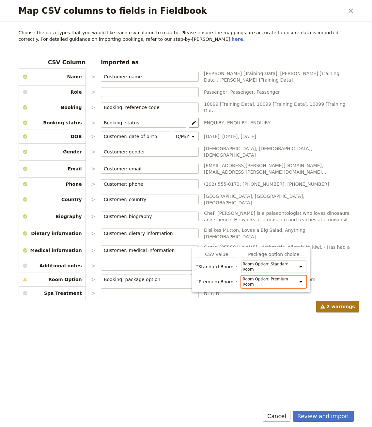
click at [241, 276] on select "Room Option: Standard Room Room Option: Premium Room Spa Treatment" at bounding box center [273, 282] width 65 height 12
click at [133, 290] on input "Map CSV columns to fields in Fieldbook" at bounding box center [150, 293] width 92 height 7
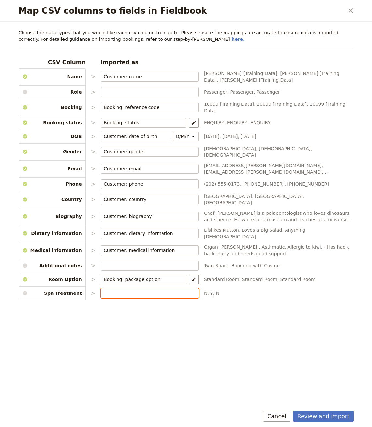
click at [134, 290] on input "Map CSV columns to fields in Fieldbook" at bounding box center [150, 293] width 92 height 7
type input "Booking: package option"
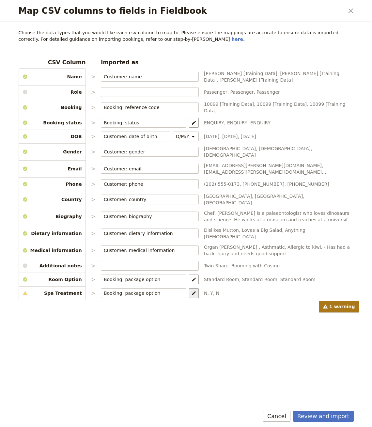
click at [189, 288] on button "​" at bounding box center [194, 293] width 10 height 10
click at [239, 288] on select "Room Option: Standard Room Room Option: Premium Room Spa Treatment" at bounding box center [255, 287] width 65 height 7
select select "68d0faceaa11f1f170faeb10"
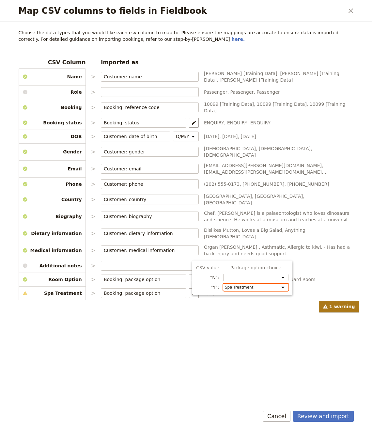
click at [223, 284] on select "Room Option: Standard Room Room Option: Premium Room Spa Treatment" at bounding box center [255, 287] width 65 height 7
click at [217, 347] on div "Choose the data types that you would like each csv column to map to. Please ens…" at bounding box center [186, 215] width 351 height 387
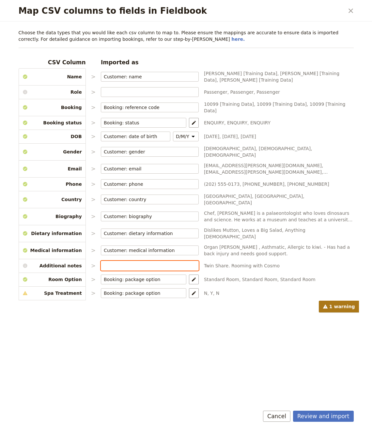
click at [125, 263] on input "Map CSV columns to fields in Fieldbook" at bounding box center [150, 266] width 92 height 7
type input "Booking: notes"
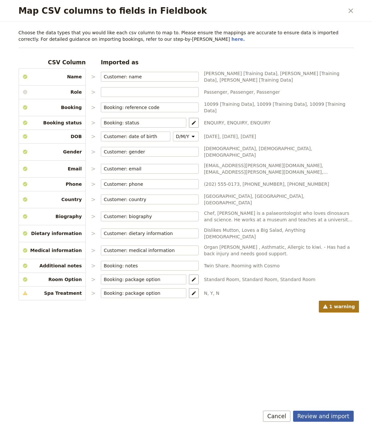
click at [326, 415] on button "Review and import" at bounding box center [323, 416] width 61 height 11
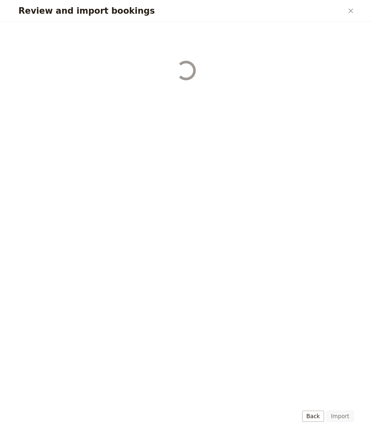
select select "68d0faceaa11f1f170faeb0d"
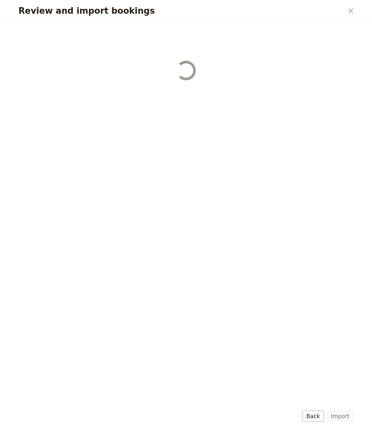
select select "68d0faceaa11f1f170faeb0d"
select select "68d0faceaa11f1f170faeb0e"
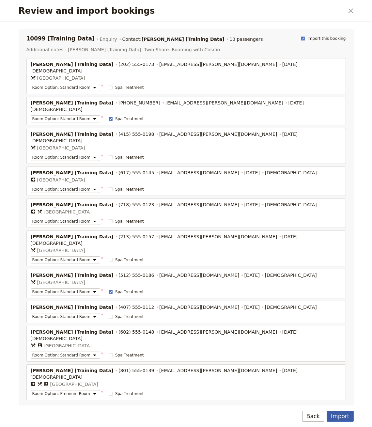
click at [335, 414] on button "Import" at bounding box center [340, 416] width 27 height 11
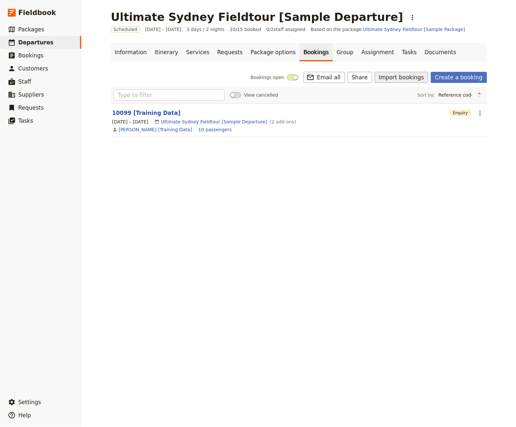
click at [372, 77] on button "Import bookings" at bounding box center [402, 77] width 54 height 11
click at [372, 90] on span "Import Bookings" at bounding box center [406, 91] width 38 height 7
click at [372, 107] on main "Ultimate Sydney Fieldtour [Sample Departure] ​ Scheduled 22 – 24 Dec 2025 3 day…" at bounding box center [299, 78] width 392 height 156
click at [372, 113] on icon "Actions" at bounding box center [481, 113] width 8 height 8
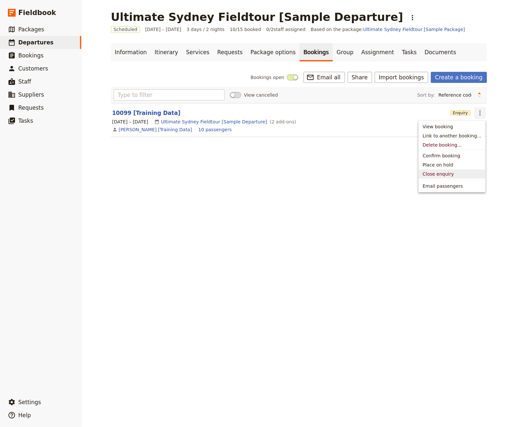
click at [372, 174] on span "Close enquiry" at bounding box center [438, 174] width 31 height 7
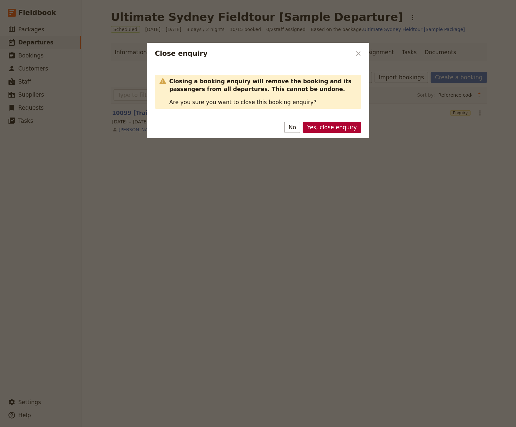
click at [334, 132] on button "Yes, close enquiry" at bounding box center [332, 127] width 58 height 11
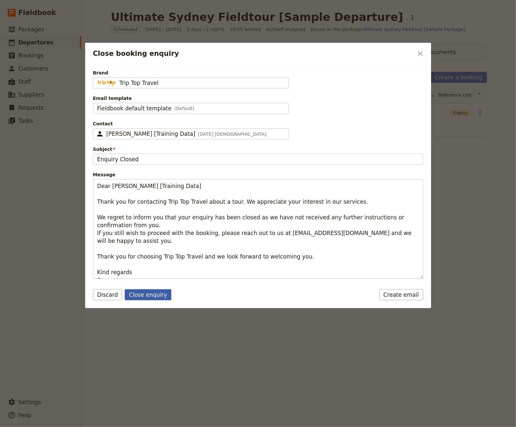
click at [135, 294] on button "Close enquiry" at bounding box center [148, 294] width 46 height 11
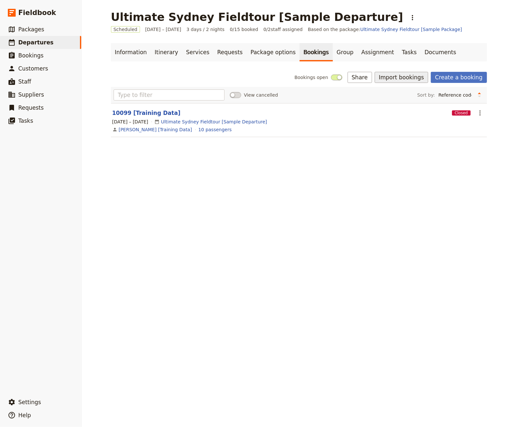
click at [372, 72] on button "Import bookings" at bounding box center [402, 77] width 54 height 11
click at [372, 91] on span "Import Bookings" at bounding box center [406, 91] width 38 height 7
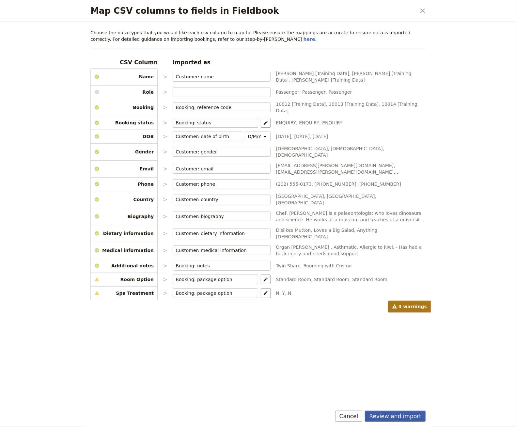
click at [372, 413] on button "Review and import" at bounding box center [395, 416] width 61 height 11
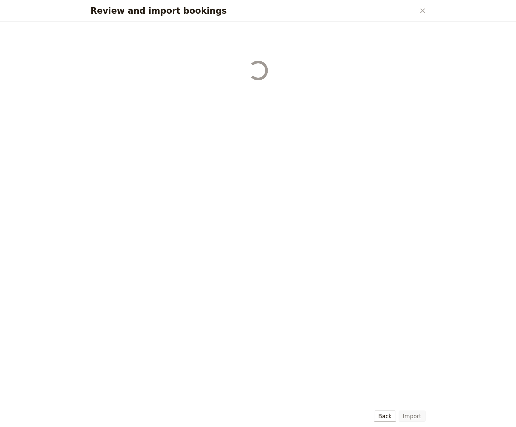
select select "68d0faefaa11f1f170faeb21"
select select "68d0faefaa11f1f170faeb22"
select select "68d0faefaa11f1f170faeb23"
select select "68d0faefaa11f1f170faeb24"
select select "68d0faefaa11f1f170faeb25"
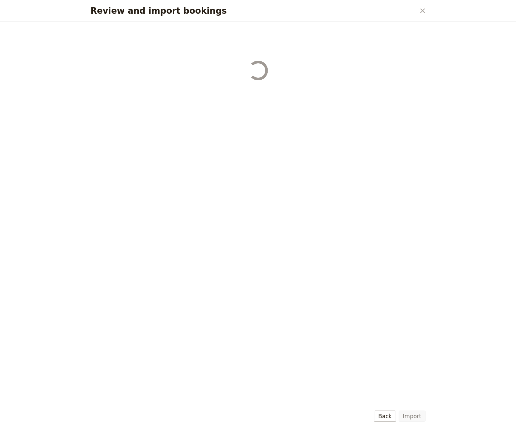
select select "68d0faefaa11f1f170faeb26"
select select "68d0faefaa11f1f170faeb27"
select select "68d0faefaa11f1f170faeb28"
select select "68d0faefaa11f1f170faeb29"
select select "68d0faefaa11f1f170faeb2a"
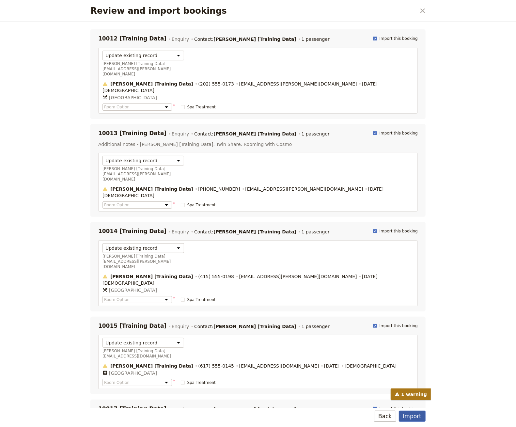
click at [372, 415] on button "Import" at bounding box center [412, 416] width 27 height 11
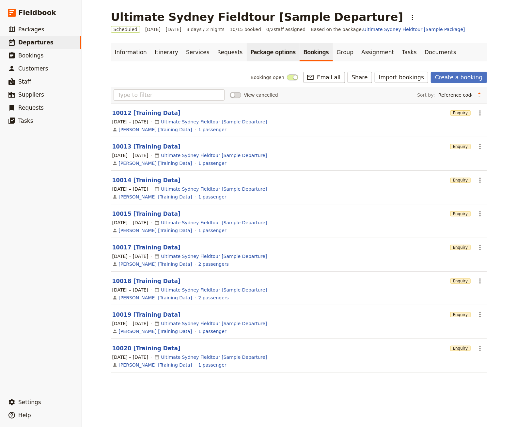
click at [247, 52] on link "Package options" at bounding box center [273, 52] width 53 height 18
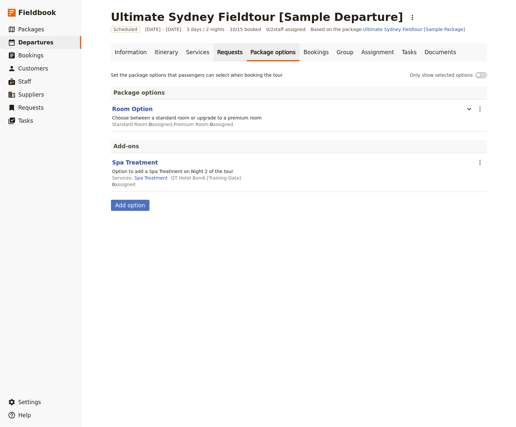
click at [222, 50] on link "Requests" at bounding box center [230, 52] width 33 height 18
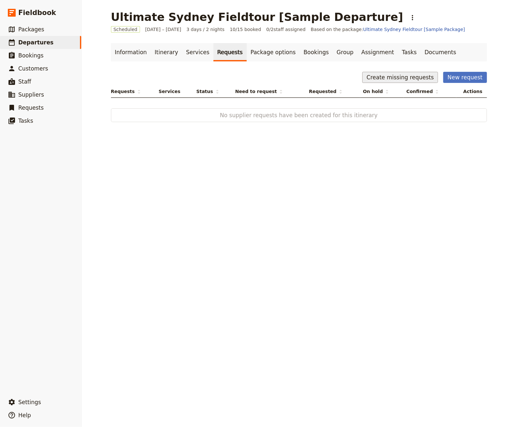
click at [372, 73] on button "Create missing requests" at bounding box center [401, 77] width 76 height 11
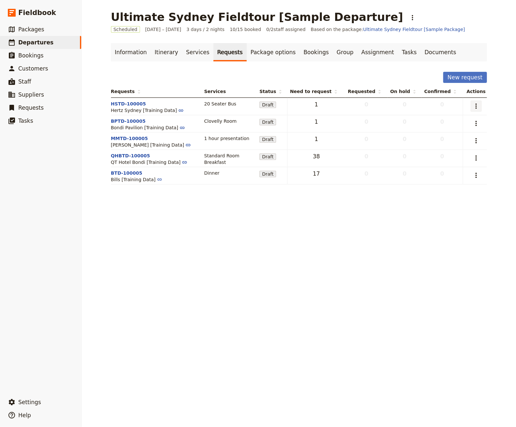
click at [372, 109] on icon "Actions" at bounding box center [477, 106] width 8 height 8
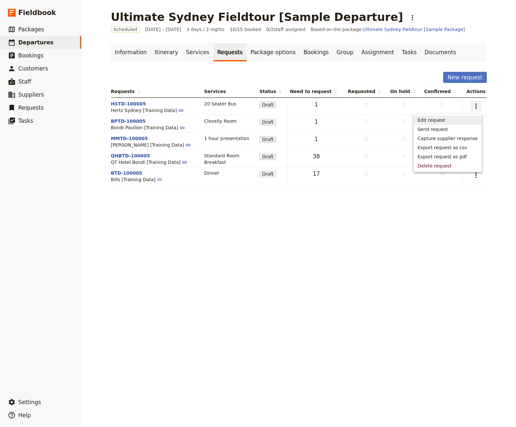
click at [372, 129] on span "Send request" at bounding box center [433, 129] width 30 height 7
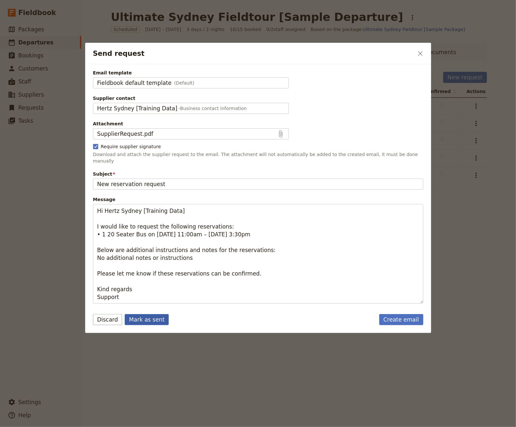
click at [147, 314] on button "Mark as sent" at bounding box center [147, 319] width 44 height 11
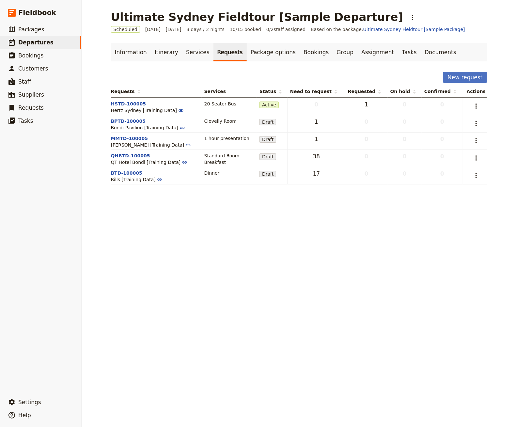
click at [372, 115] on td "​" at bounding box center [475, 123] width 24 height 17
click at [372, 123] on icon "Actions" at bounding box center [477, 124] width 8 height 8
click at [372, 155] on span "Capture supplier response" at bounding box center [448, 155] width 60 height 7
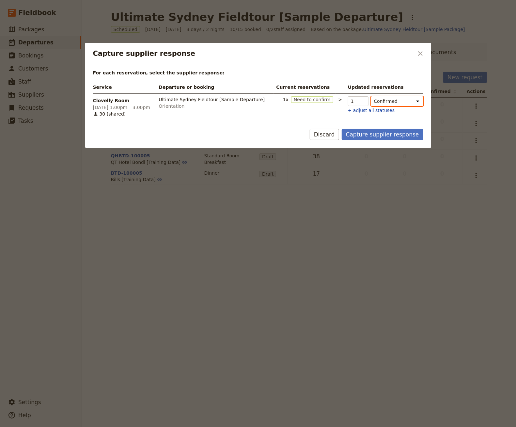
click at [372, 102] on select "Confirmed Need to confirm Hold Not fulfilled" at bounding box center [397, 101] width 52 height 10
click at [372, 136] on button "Capture supplier response" at bounding box center [383, 134] width 82 height 11
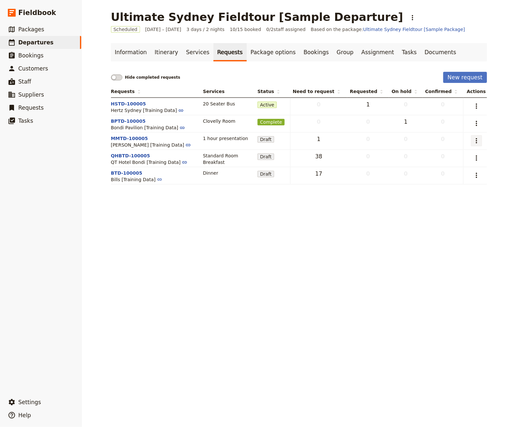
click at [372, 141] on icon "Actions" at bounding box center [477, 141] width 8 height 8
click at [372, 172] on span "Capture supplier response" at bounding box center [448, 173] width 60 height 7
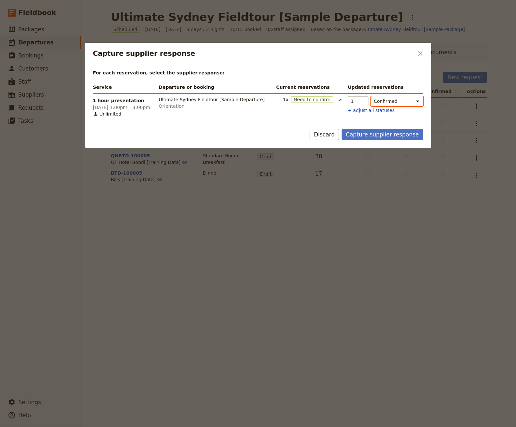
click at [372, 99] on select "Confirmed Need to confirm Hold Not fulfilled" at bounding box center [397, 101] width 52 height 10
click at [357, 127] on form "For each reservation, select the supplier response: Service Departure or bookin…" at bounding box center [258, 106] width 346 height 84
click at [357, 132] on button "Capture supplier response" at bounding box center [383, 134] width 82 height 11
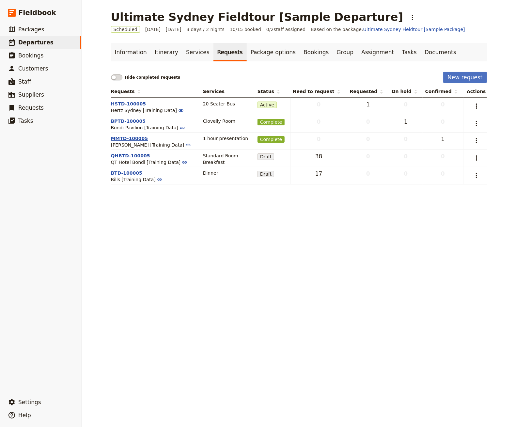
click at [131, 138] on button "MMTD-100005" at bounding box center [129, 138] width 37 height 7
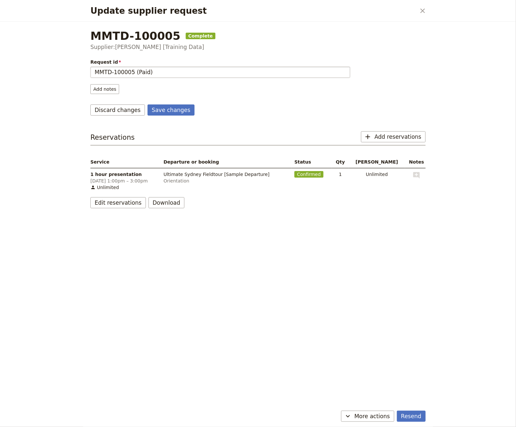
type input "MMTD-100005 (Paid)"
click at [148, 105] on button "Save changes" at bounding box center [171, 110] width 47 height 11
click at [372, 6] on button "​" at bounding box center [423, 10] width 11 height 11
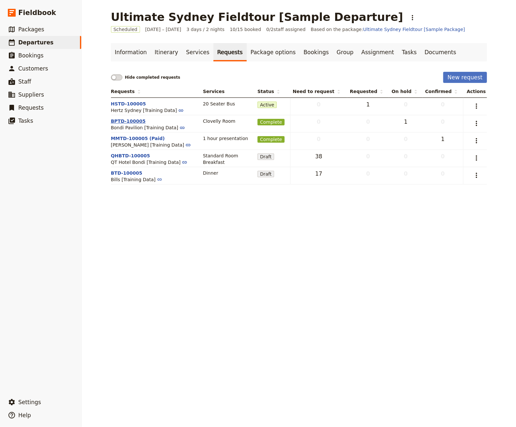
click at [127, 120] on button "BPTD-100005" at bounding box center [128, 121] width 35 height 7
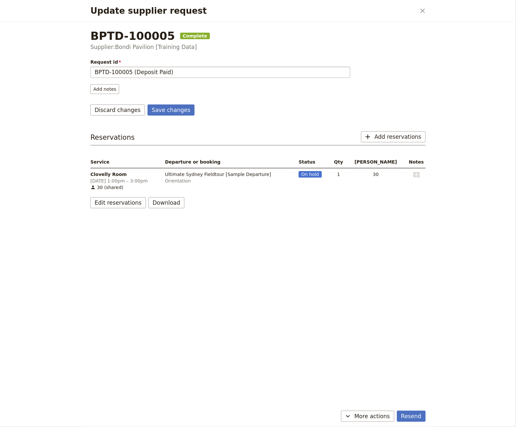
type input "BPTD-100005 (Deposit Paid)"
click at [148, 105] on button "Save changes" at bounding box center [171, 110] width 47 height 11
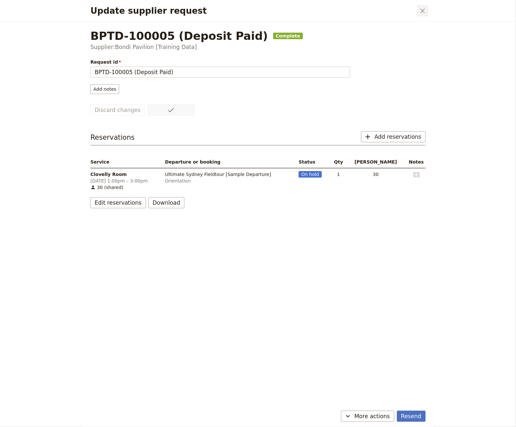
click at [372, 10] on icon "Close dialog" at bounding box center [423, 11] width 8 height 8
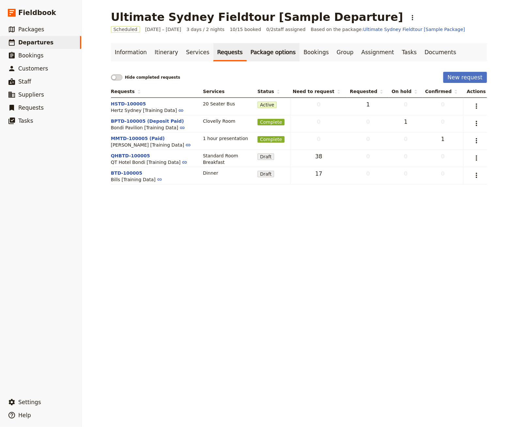
click at [260, 55] on link "Package options" at bounding box center [273, 52] width 53 height 18
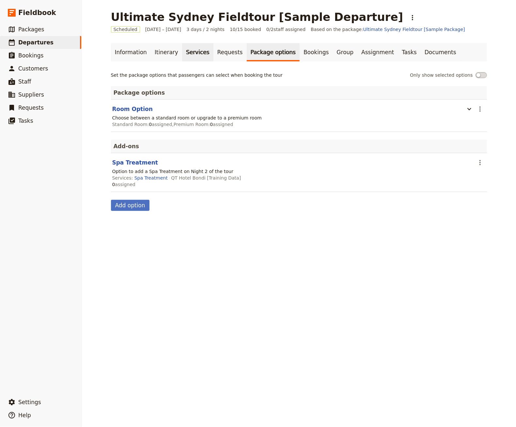
click at [182, 55] on link "Services" at bounding box center [197, 52] width 31 height 18
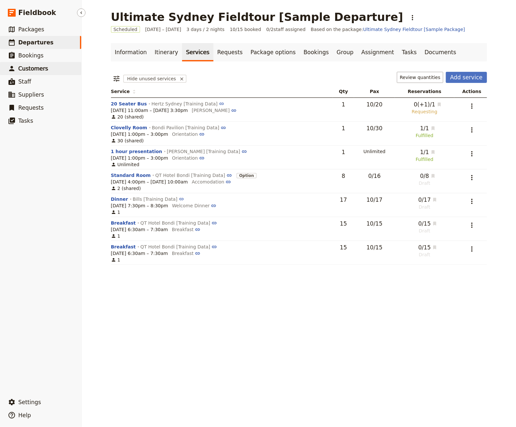
click at [38, 68] on span "Customers" at bounding box center [33, 68] width 30 height 7
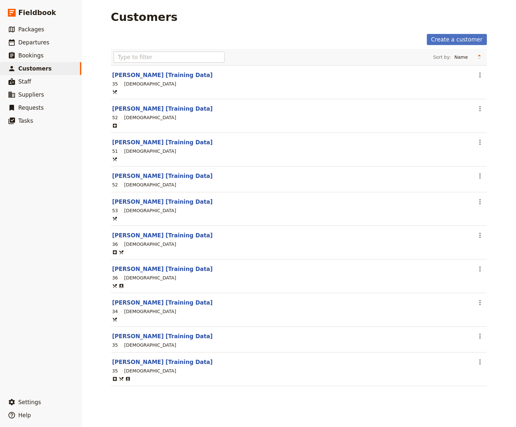
click at [147, 78] on section "Chandler Bing [Training Data] ​ 35 Male" at bounding box center [299, 82] width 376 height 34
click at [143, 78] on header "Chandler Bing [Training Data]" at bounding box center [292, 75] width 360 height 8
click at [145, 76] on link "Chandler Bing [Training Data]" at bounding box center [162, 75] width 101 height 7
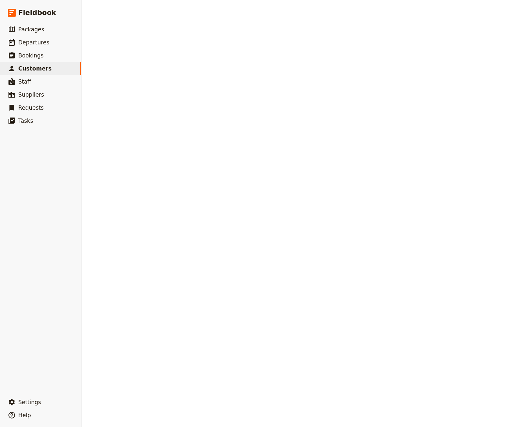
select select "MALE"
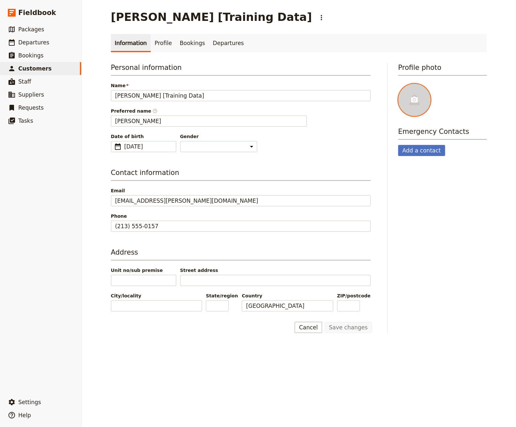
click at [372, 104] on div at bounding box center [415, 100] width 33 height 33
click at [372, 84] on input "file" at bounding box center [398, 83] width 0 height 0
type input "C:\fakepath\Chandler_Bing.png"
click at [41, 68] on span "Customers" at bounding box center [34, 68] width 33 height 7
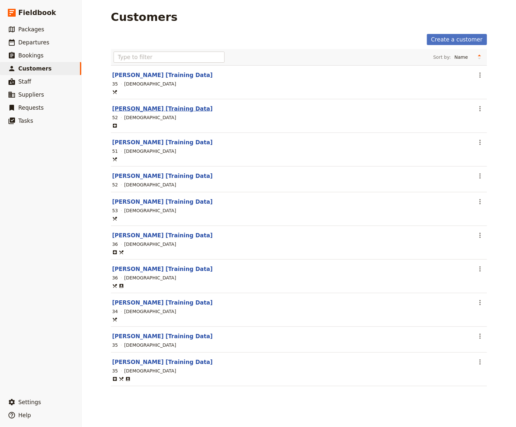
click at [137, 106] on link "Cosmo Kramer [Training Data]" at bounding box center [162, 109] width 101 height 7
select select "MALE"
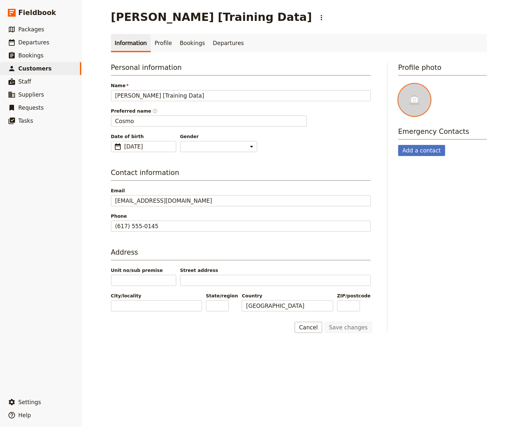
click at [372, 91] on div at bounding box center [415, 100] width 33 height 33
click at [372, 84] on input "file" at bounding box center [398, 83] width 0 height 0
type input "C:\fakepath\Cosmo_Kramer.jpg"
click at [42, 72] on span "Customers" at bounding box center [34, 69] width 33 height 8
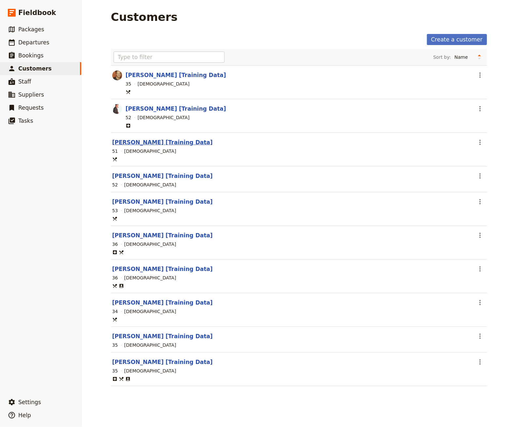
click at [132, 141] on link "Elaine Benes [Training Data]" at bounding box center [162, 142] width 101 height 7
select select "FEMALE"
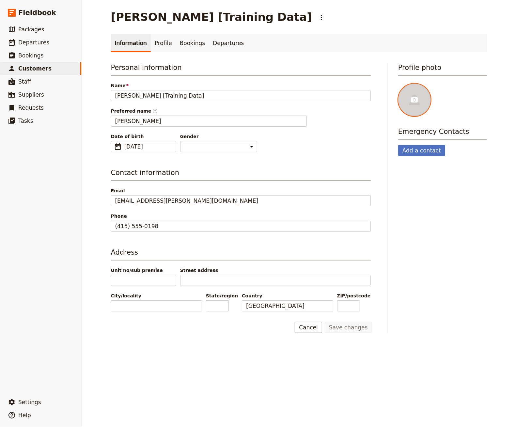
click at [372, 108] on div at bounding box center [415, 100] width 33 height 33
click at [372, 84] on input "file" at bounding box center [398, 83] width 0 height 0
type input "C:\fakepath\Elaine-benes-3707.jpg"
click at [42, 69] on span "Customers" at bounding box center [34, 68] width 33 height 7
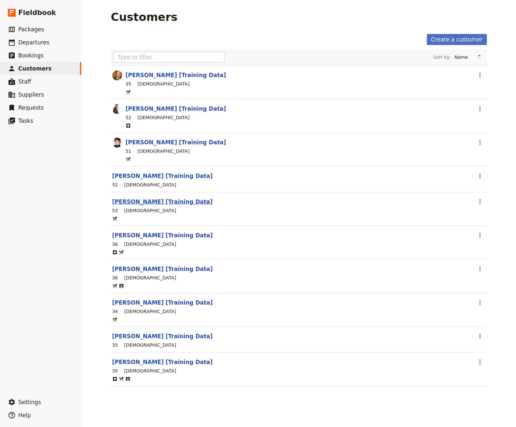
click at [146, 201] on link "Jerry Seinfeld [Training Data]" at bounding box center [162, 202] width 101 height 7
select select "MALE"
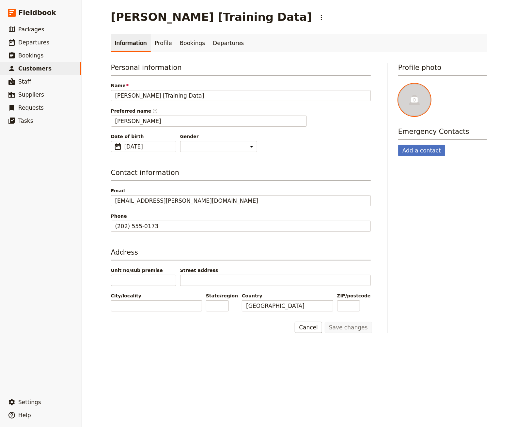
click at [372, 93] on div at bounding box center [415, 100] width 33 height 33
click at [372, 84] on input "file" at bounding box center [398, 83] width 0 height 0
type input "C:\fakepath\Jerry_Seinfeld_(character).jpg"
click at [15, 67] on icon at bounding box center [12, 69] width 8 height 8
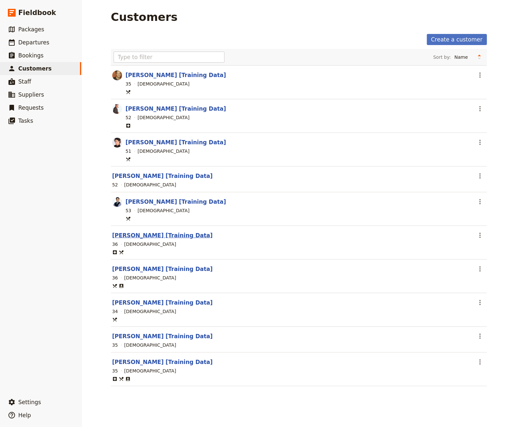
click at [147, 233] on link "Joey Tribbiani [Training Data]" at bounding box center [162, 235] width 101 height 7
select select "MALE"
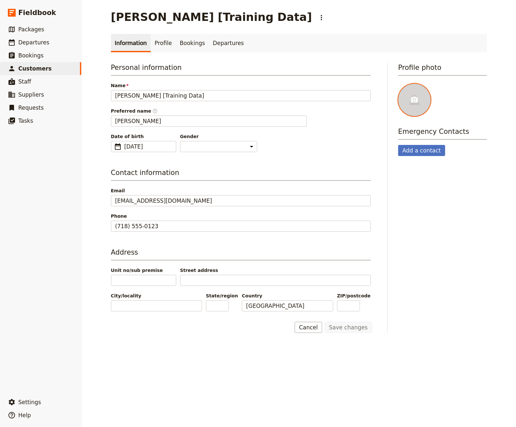
click at [372, 99] on icon at bounding box center [415, 100] width 7 height 6
click at [372, 84] on input "file" at bounding box center [398, 83] width 0 height 0
type input "C:\fakepath\Joey Tribbiani.jpg"
click at [34, 66] on span "Customers" at bounding box center [34, 68] width 33 height 7
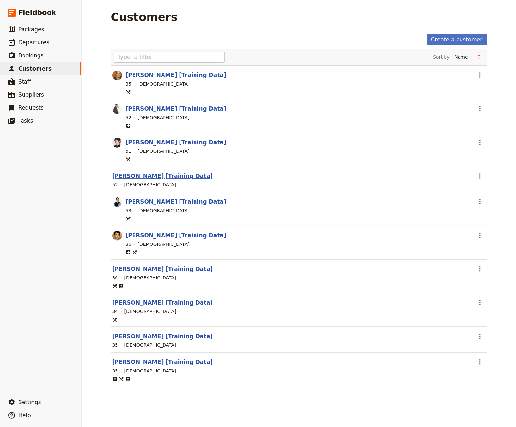
click at [154, 173] on link "George Costanza [Training Data]" at bounding box center [162, 176] width 101 height 7
select select "MALE"
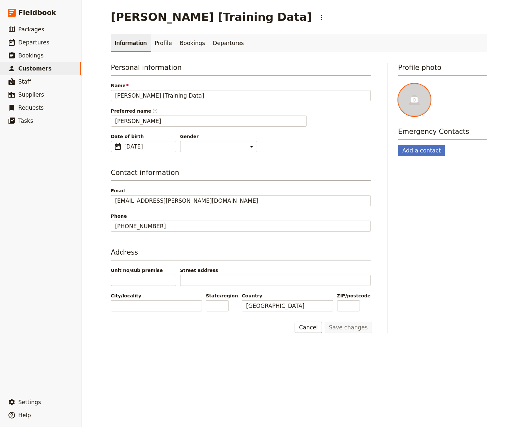
click at [372, 89] on div at bounding box center [415, 100] width 33 height 33
click at [372, 84] on input "file" at bounding box center [398, 83] width 0 height 0
click at [48, 42] on link "​ Departures" at bounding box center [40, 42] width 81 height 13
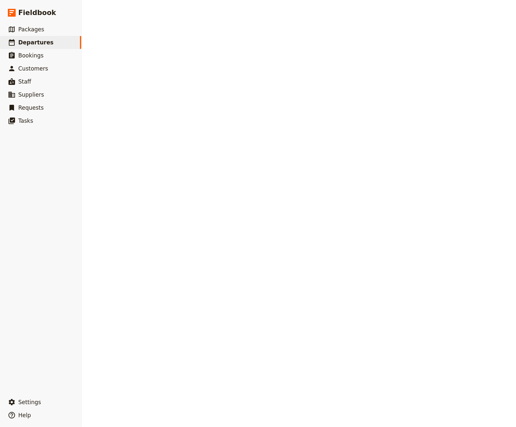
select select "CREATED_AT"
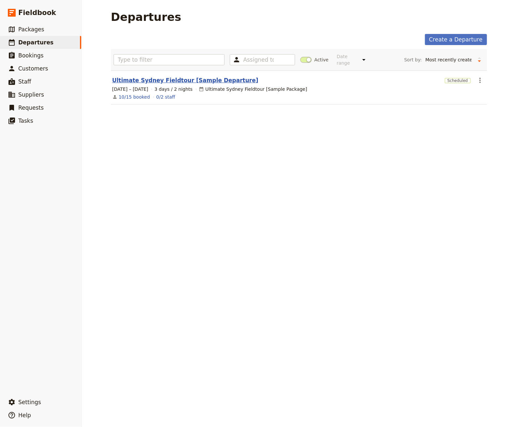
click at [148, 76] on link "Ultimate Sydney Fieldtour [Sample Departure]" at bounding box center [185, 80] width 146 height 8
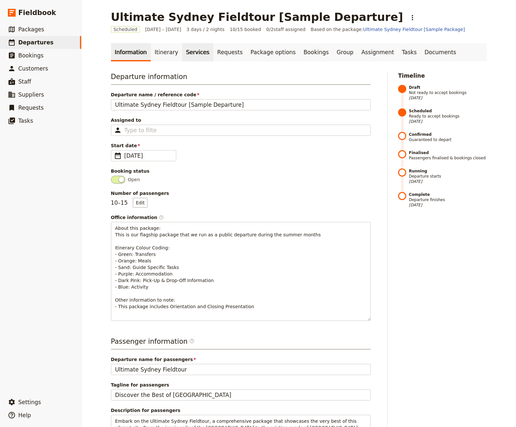
click at [196, 58] on link "Services" at bounding box center [197, 52] width 31 height 18
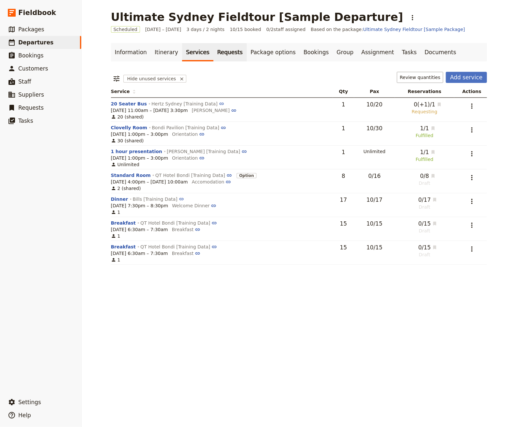
click at [222, 58] on link "Requests" at bounding box center [230, 52] width 33 height 18
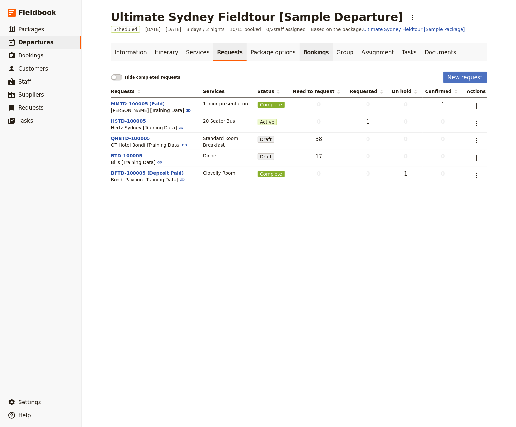
click at [304, 59] on link "Bookings" at bounding box center [316, 52] width 33 height 18
